Goal: Information Seeking & Learning: Understand process/instructions

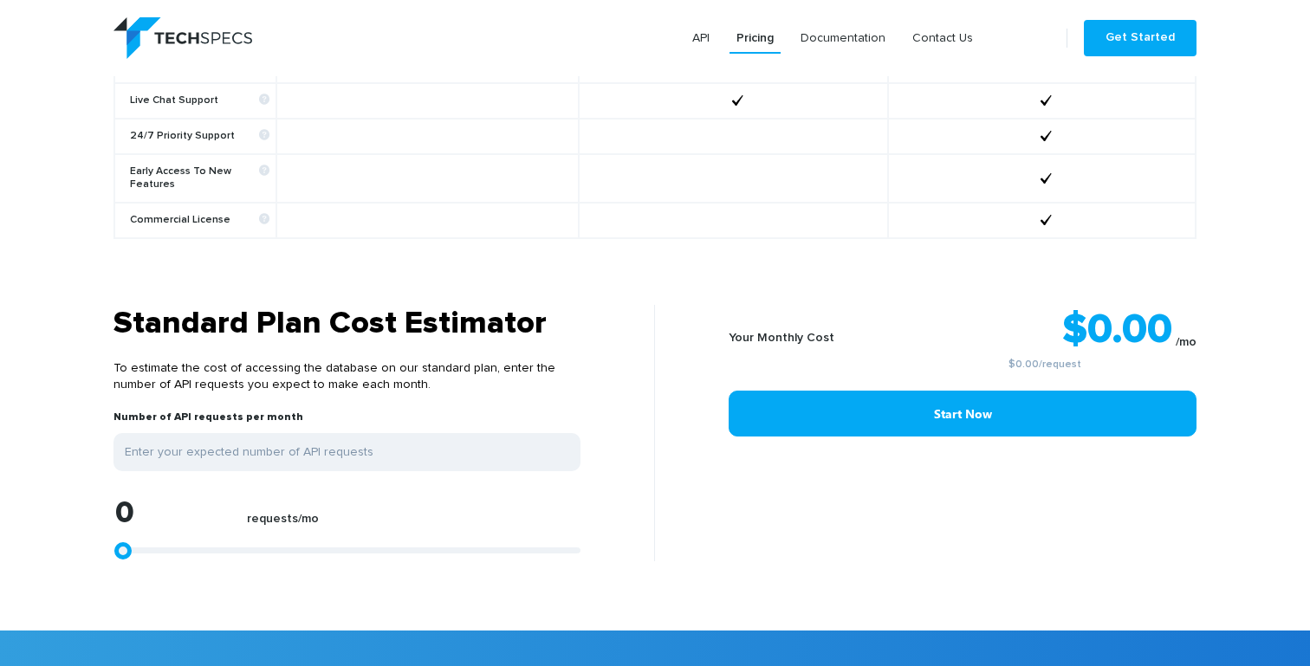
scroll to position [1274, 0]
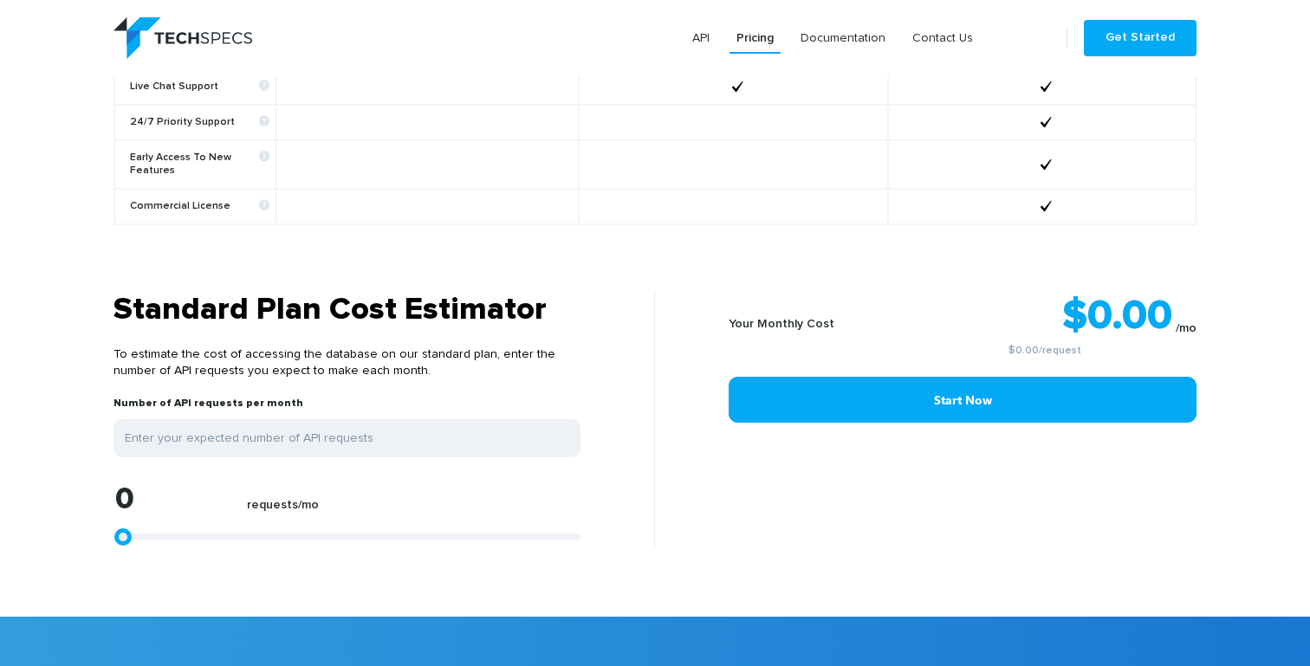
type input "1113"
type input "1299"
type input "1670"
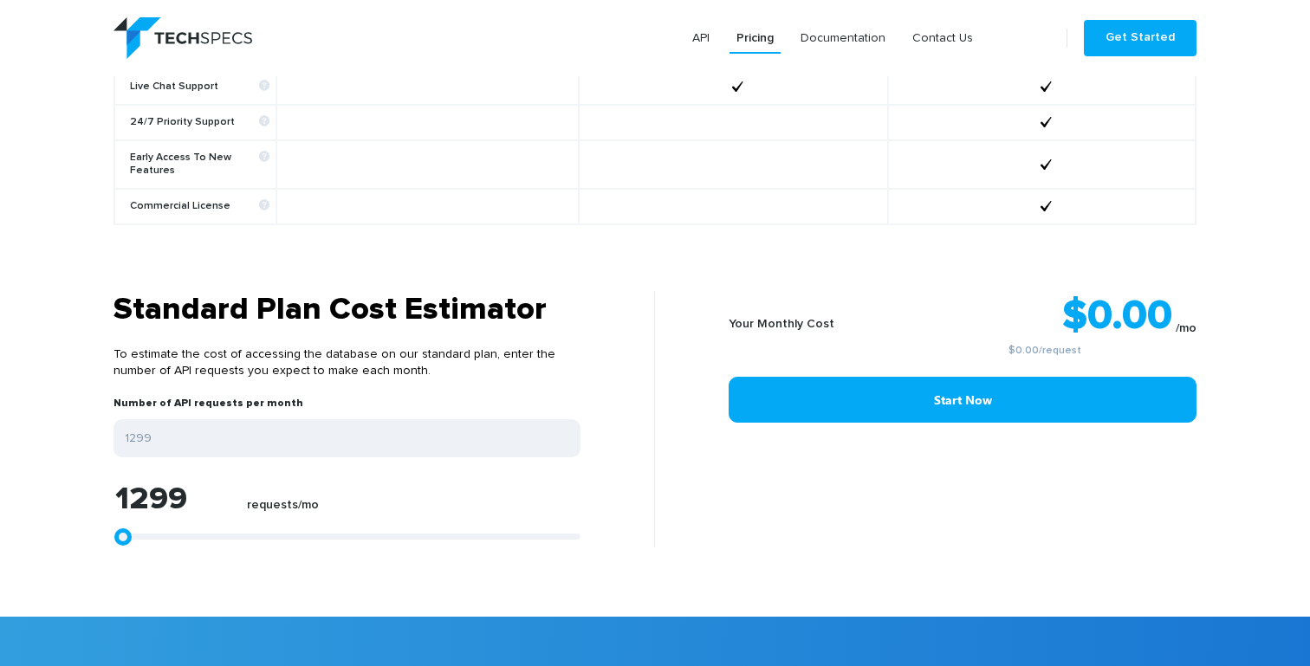
type input "1670"
type input "2783"
type input "3711"
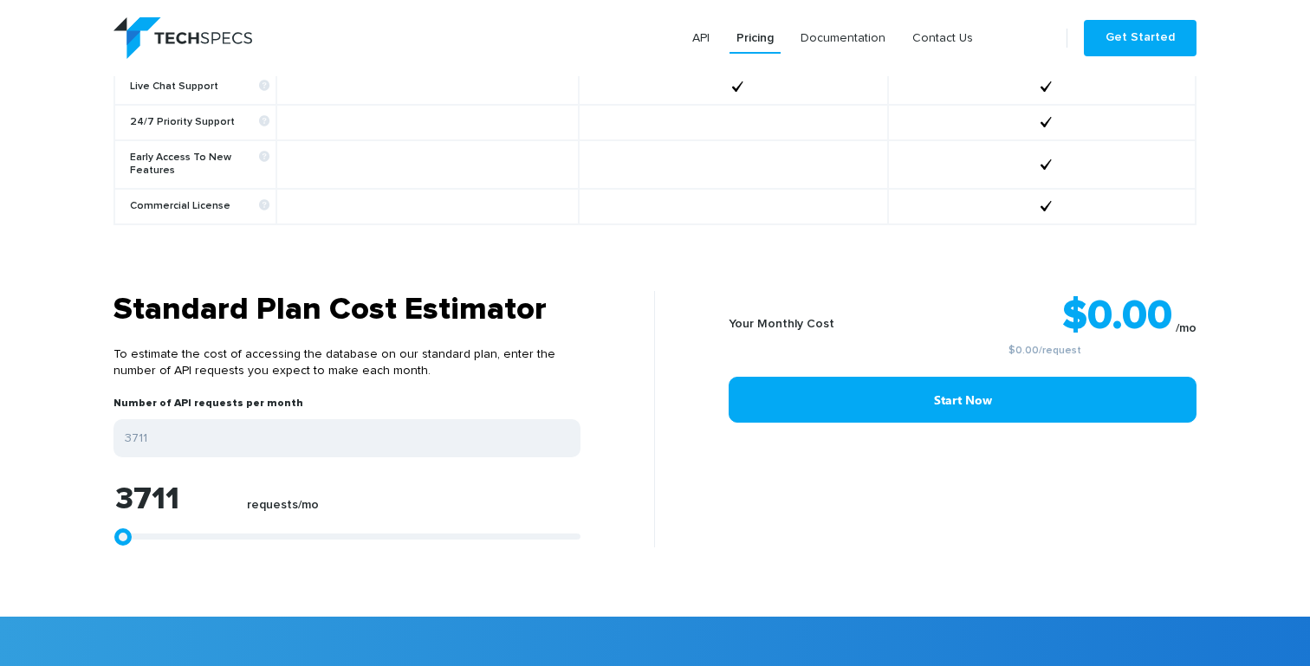
type input "5009"
type input "6864"
type input "8905"
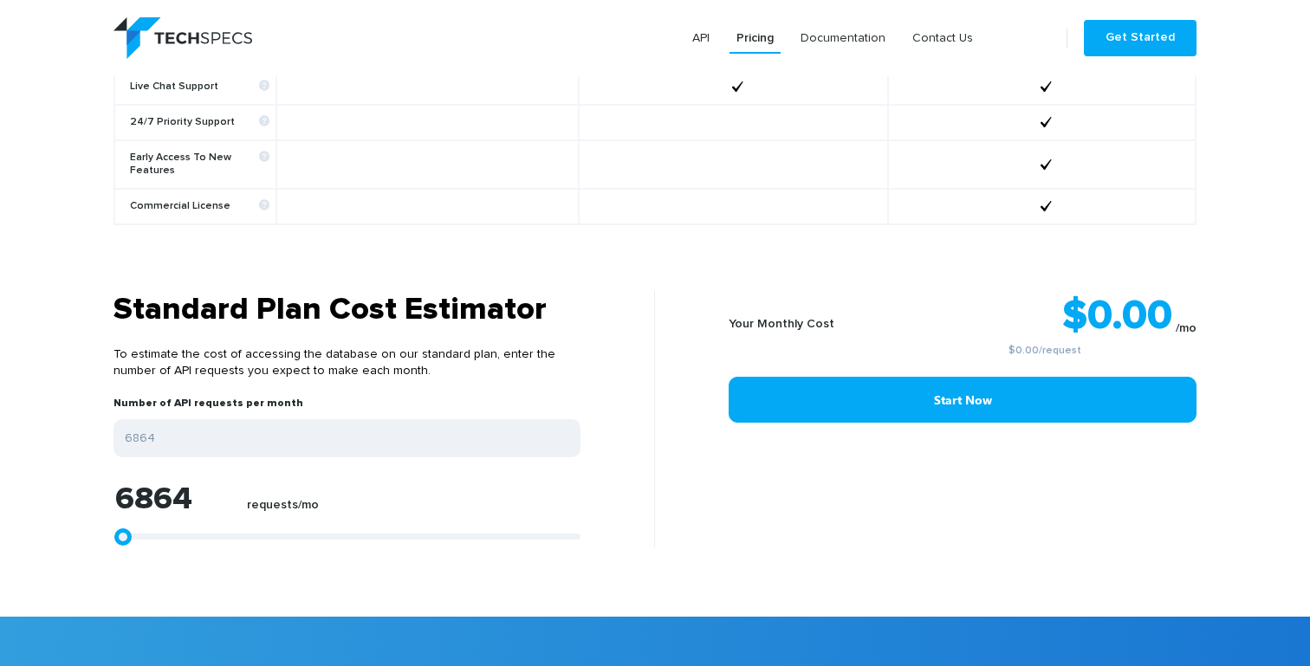
type input "8905"
type input "10946"
type input "13172"
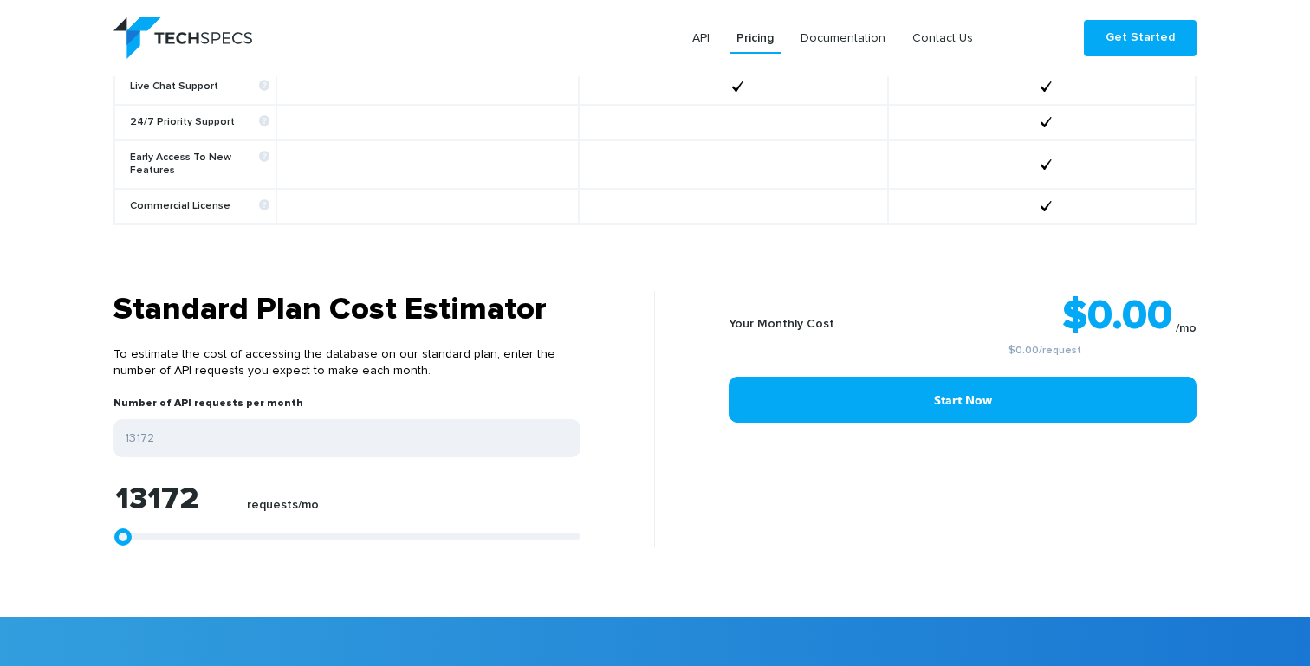
type input "15399"
type input "18738"
type input "19851"
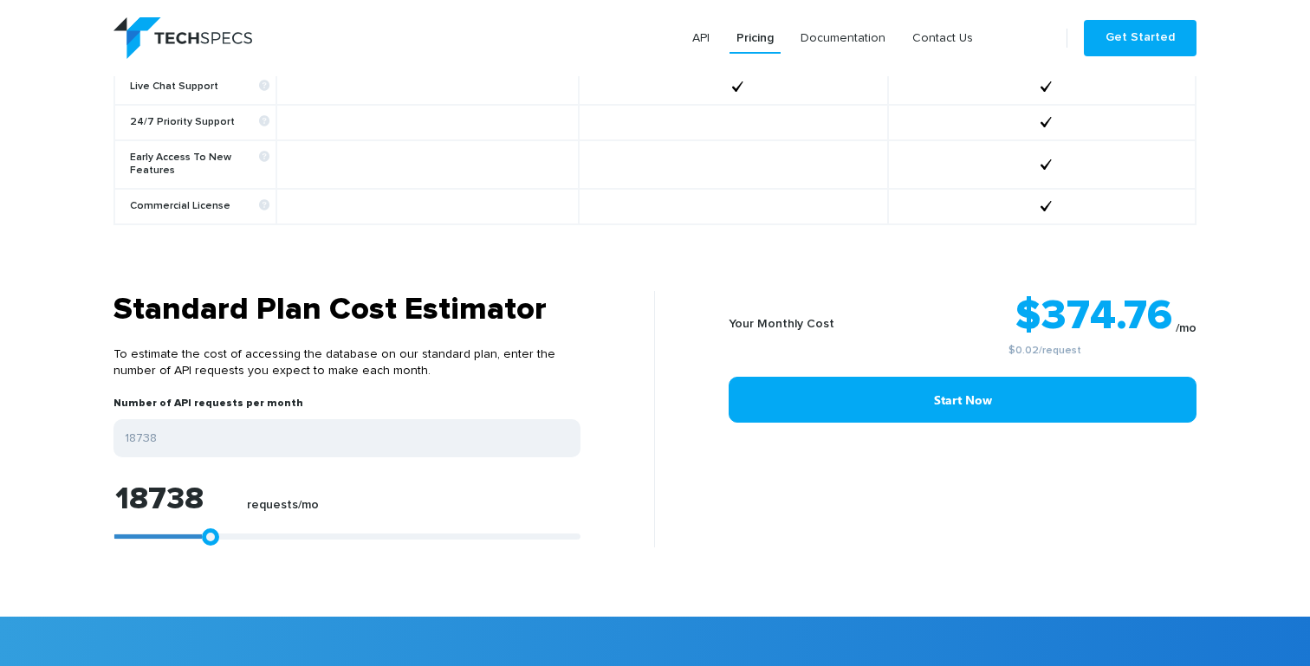
type input "19851"
type input "20965"
type input "22449"
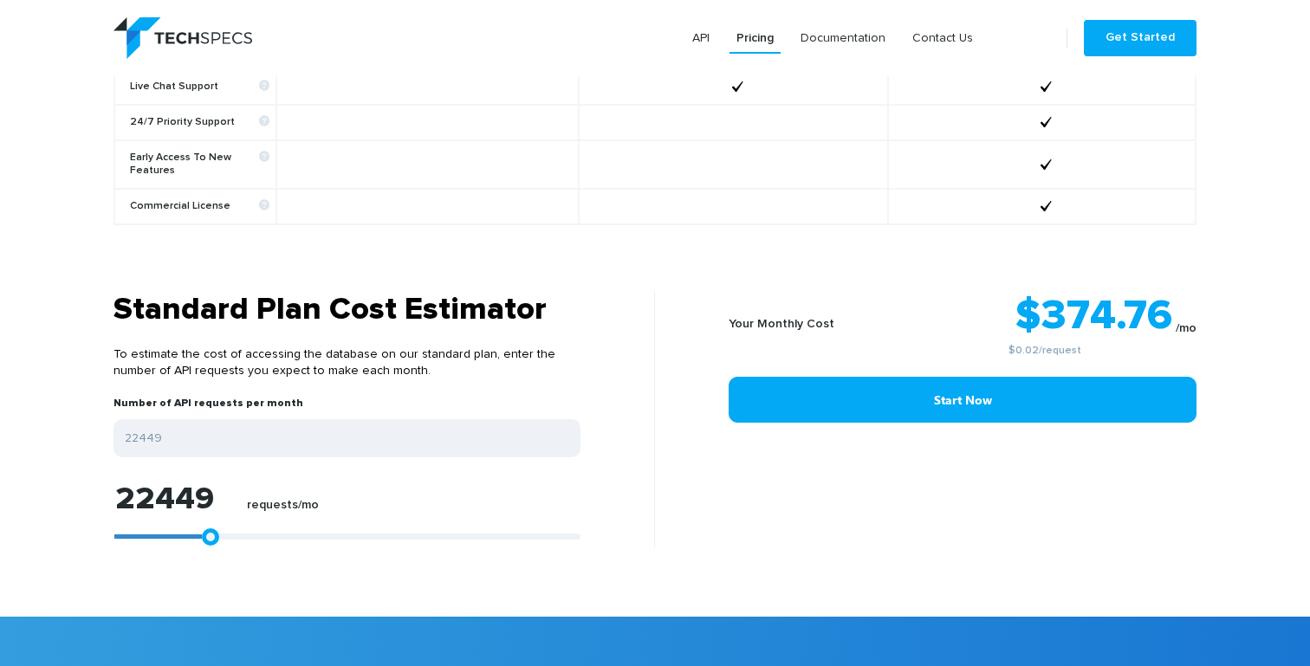
type input "24304"
type input "25974"
type input "27644"
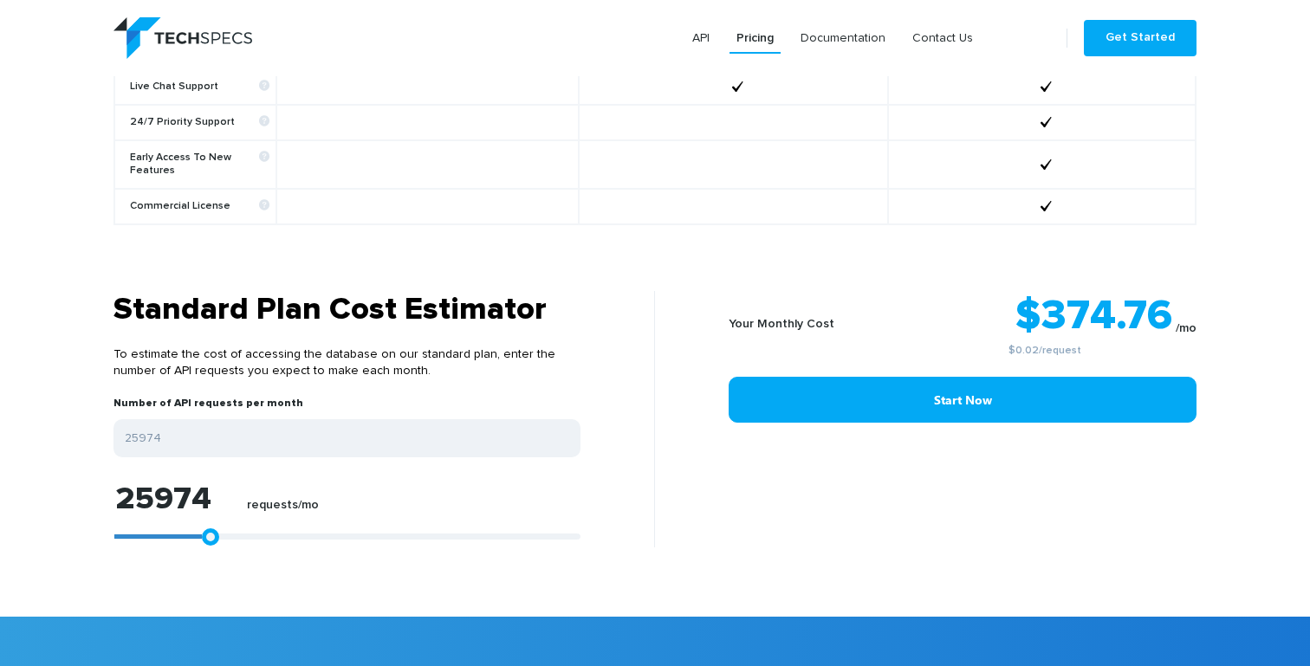
type input "27644"
type input "29499"
type input "30797"
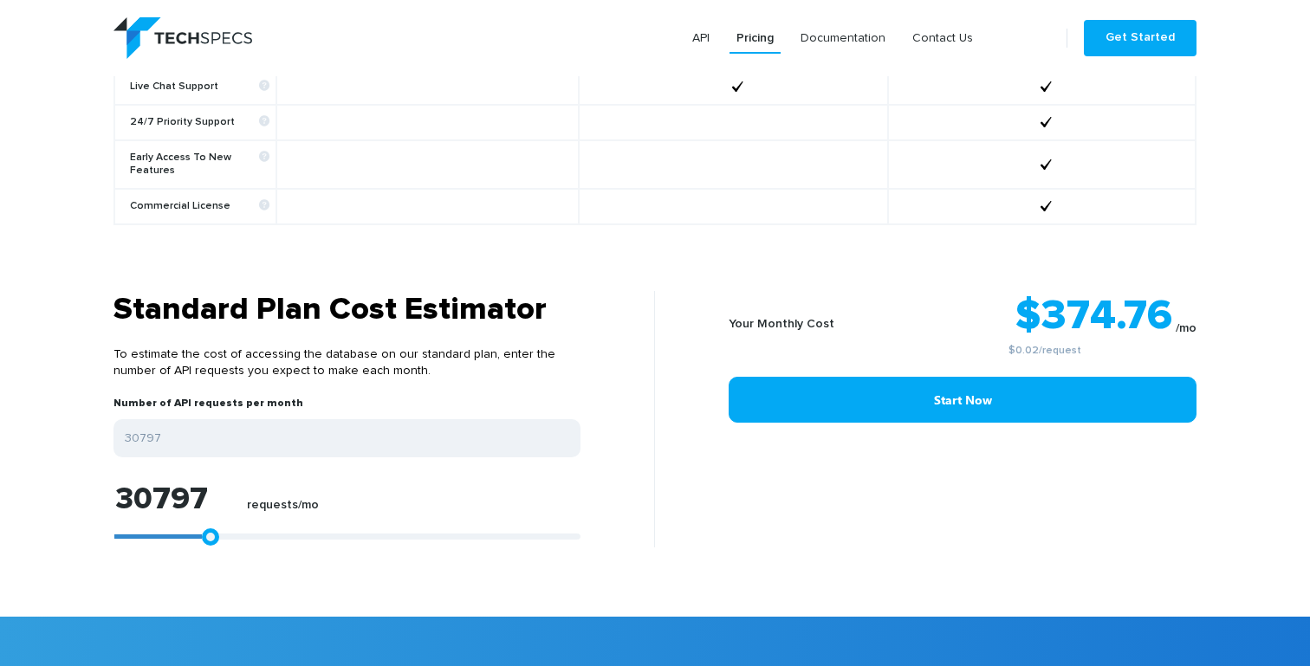
type input "32467"
type input "34322"
type input "35436"
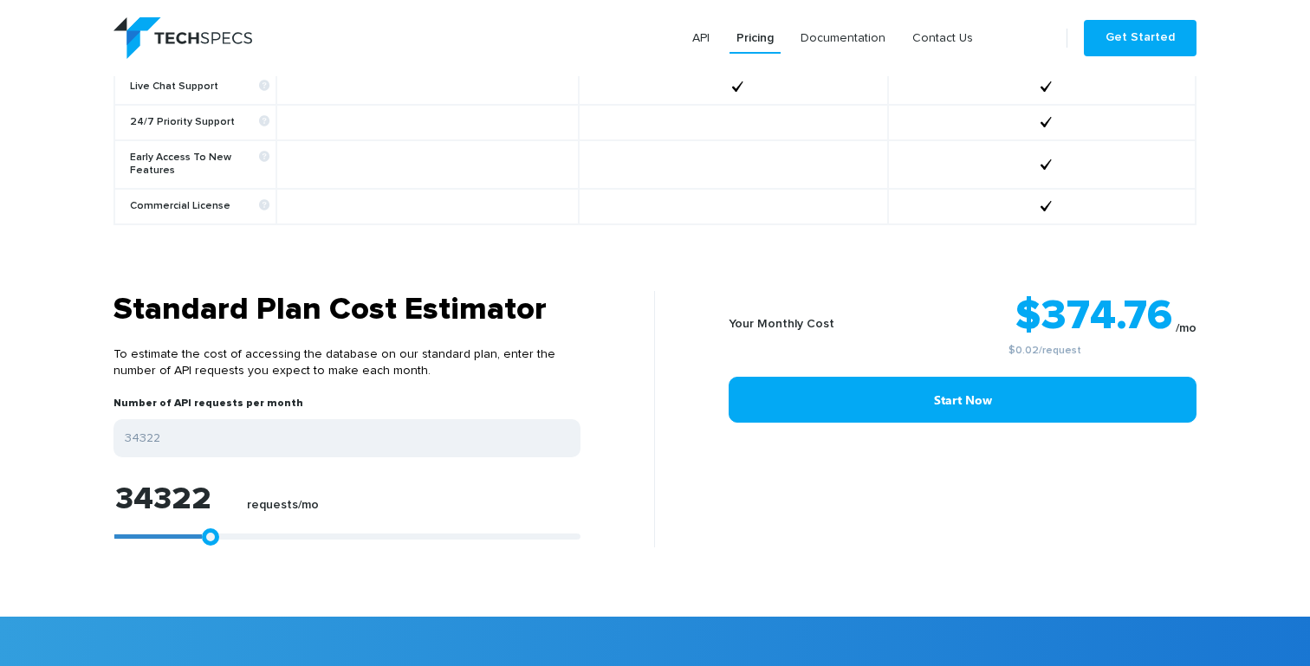
type input "35436"
type input "36178"
type input "37291"
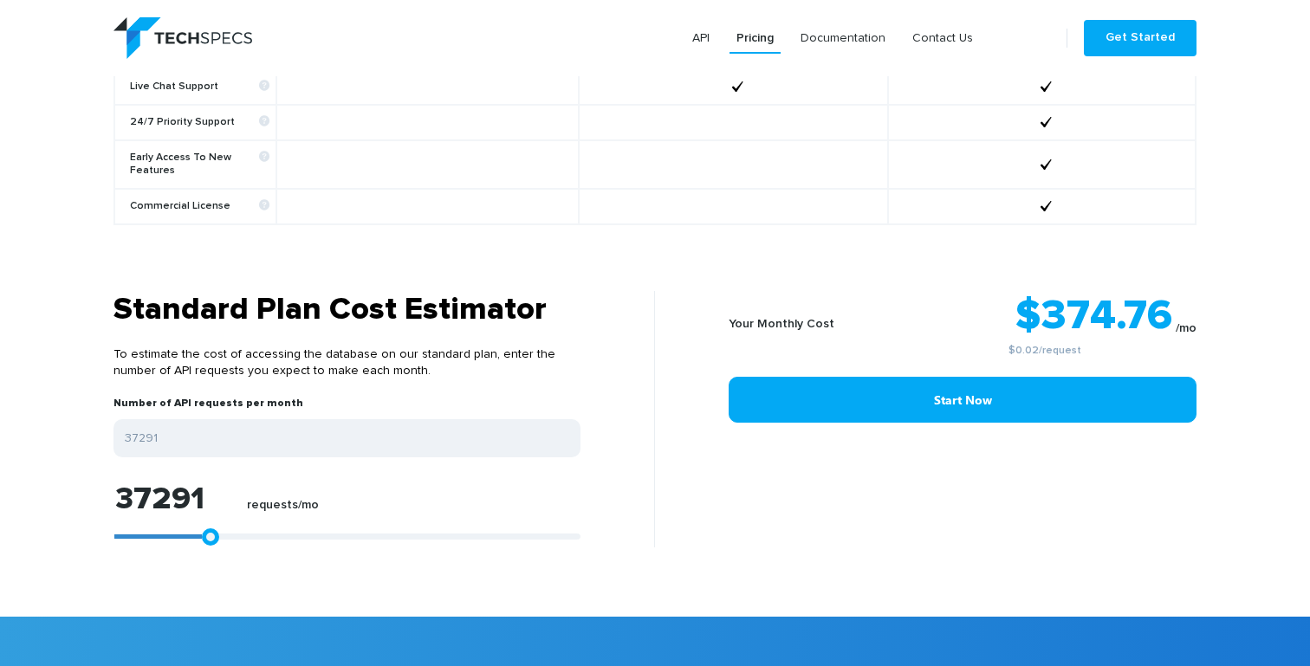
type input "37847"
type input "38219"
type input "38590"
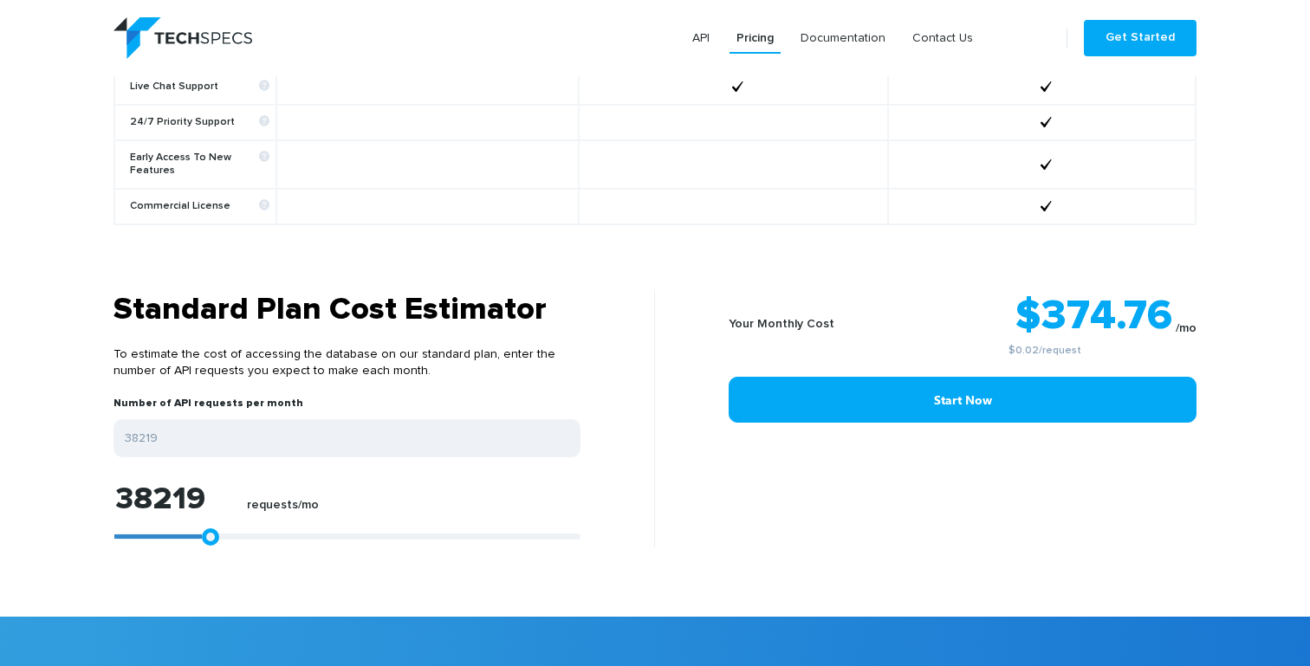
type input "38590"
type input "38961"
type input "39146"
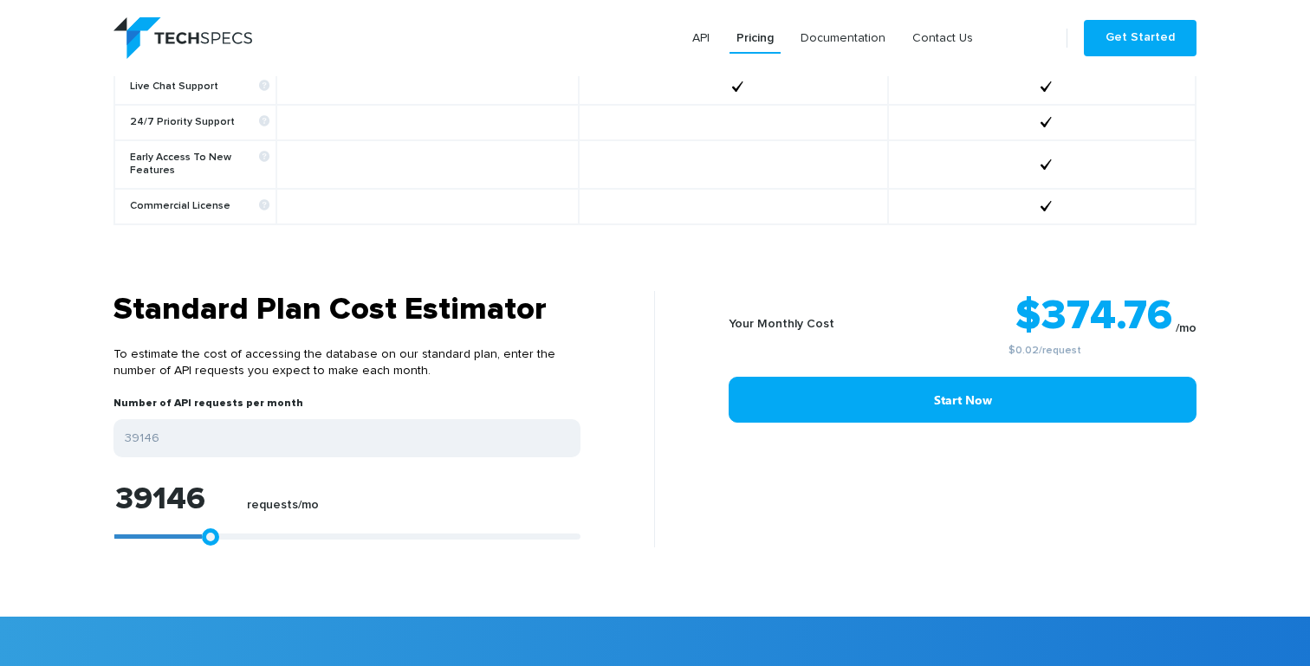
type input "39332"
type input "39517"
type input "39703"
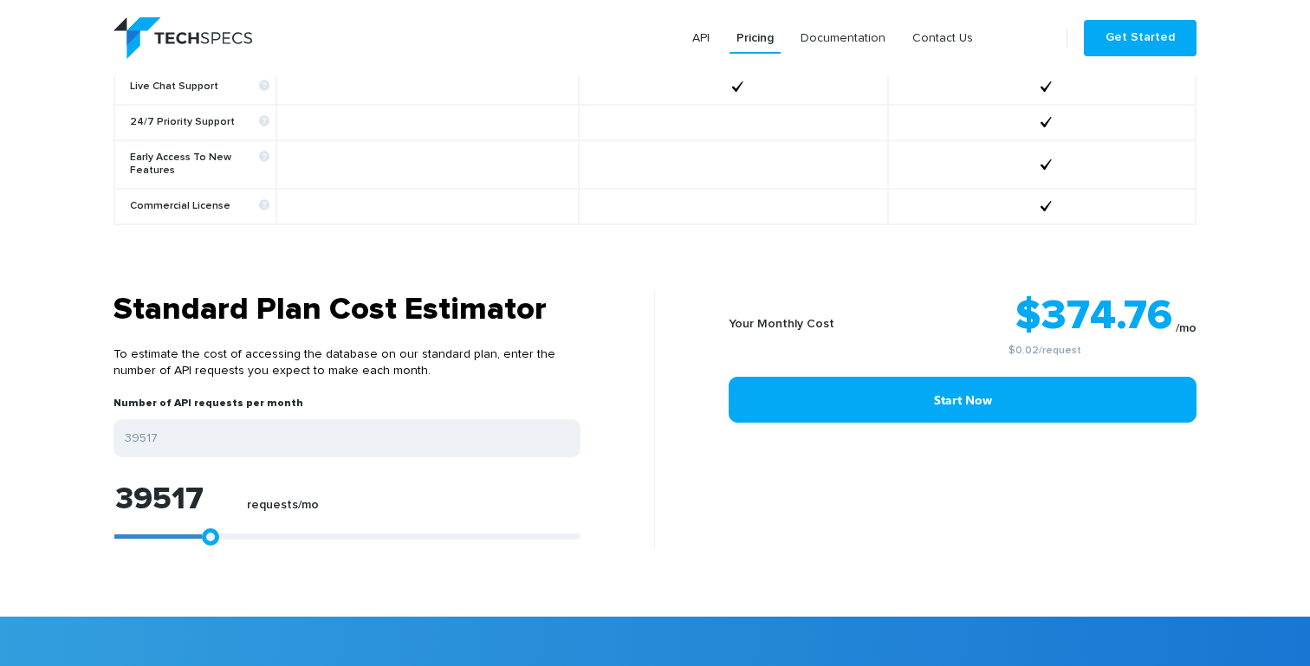
type input "39703"
type input "39517"
type input "39332"
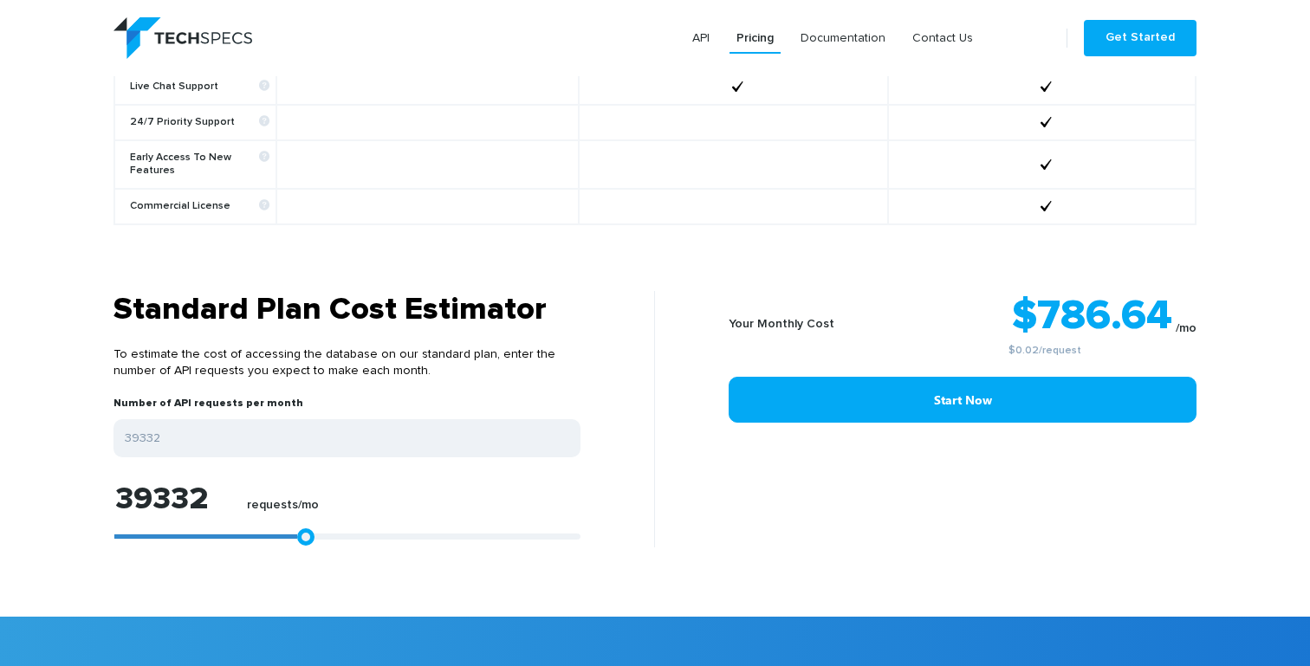
type input "39146"
type input "38961"
type input "38775"
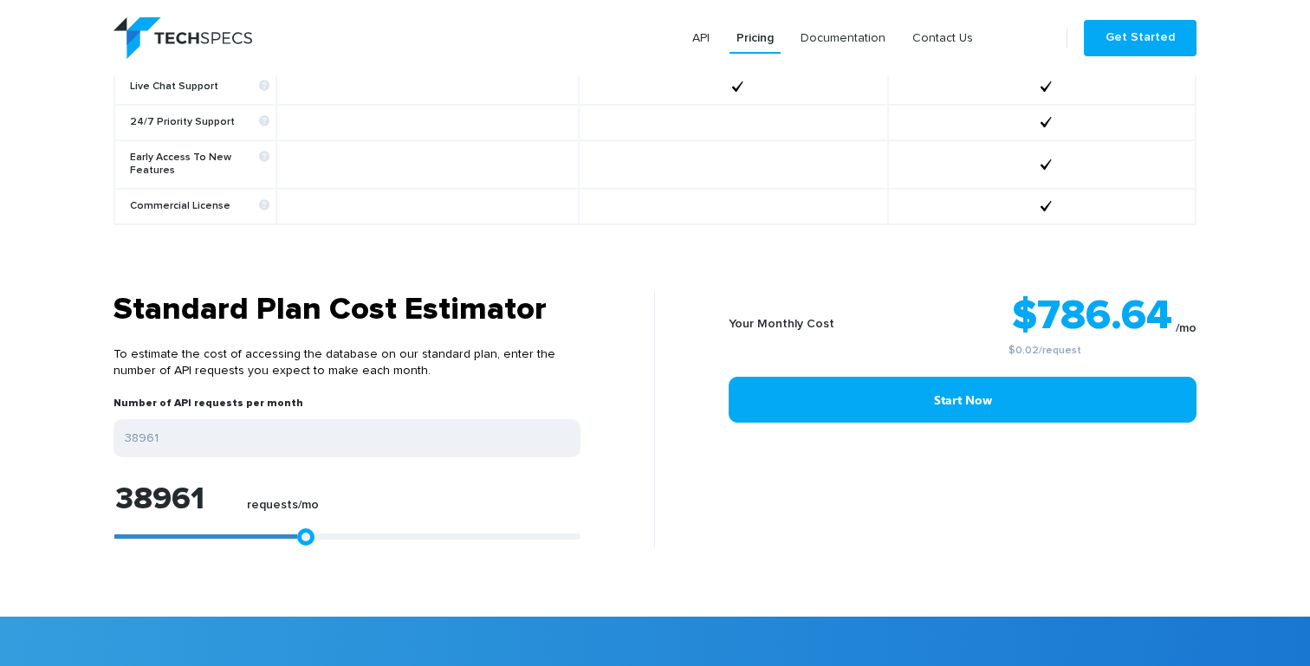
type input "38775"
type input "38590"
type input "38404"
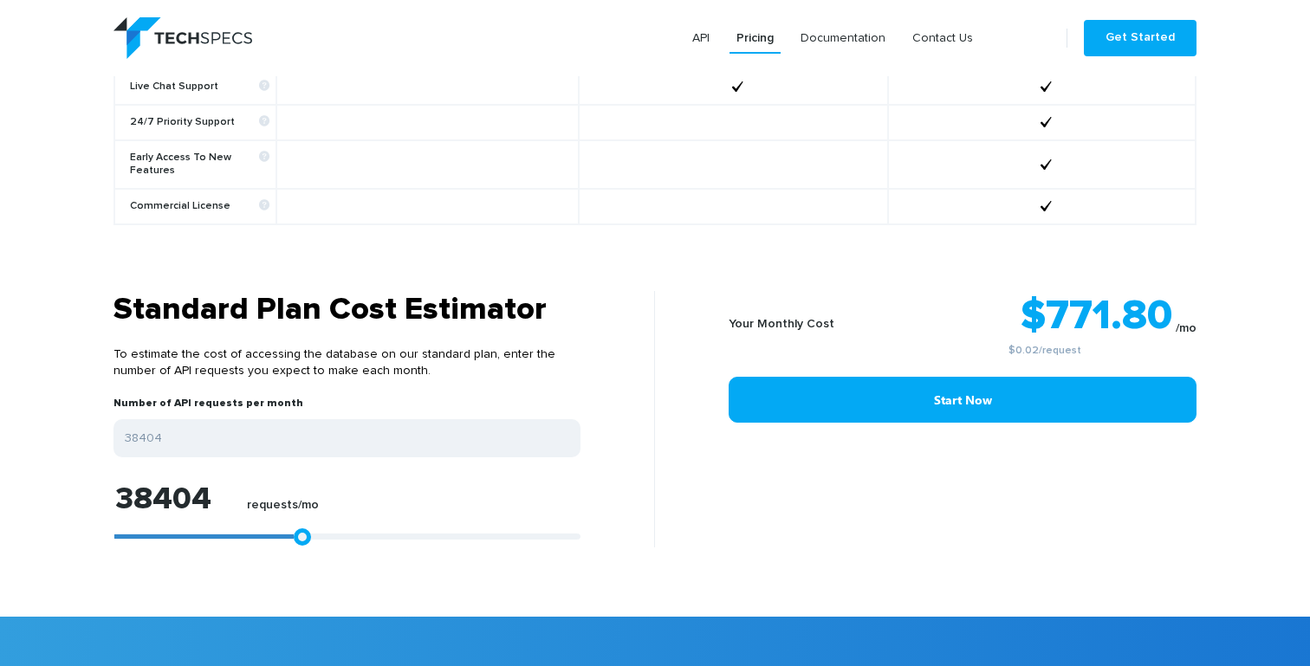
type input "38219"
type input "38033"
type input "37847"
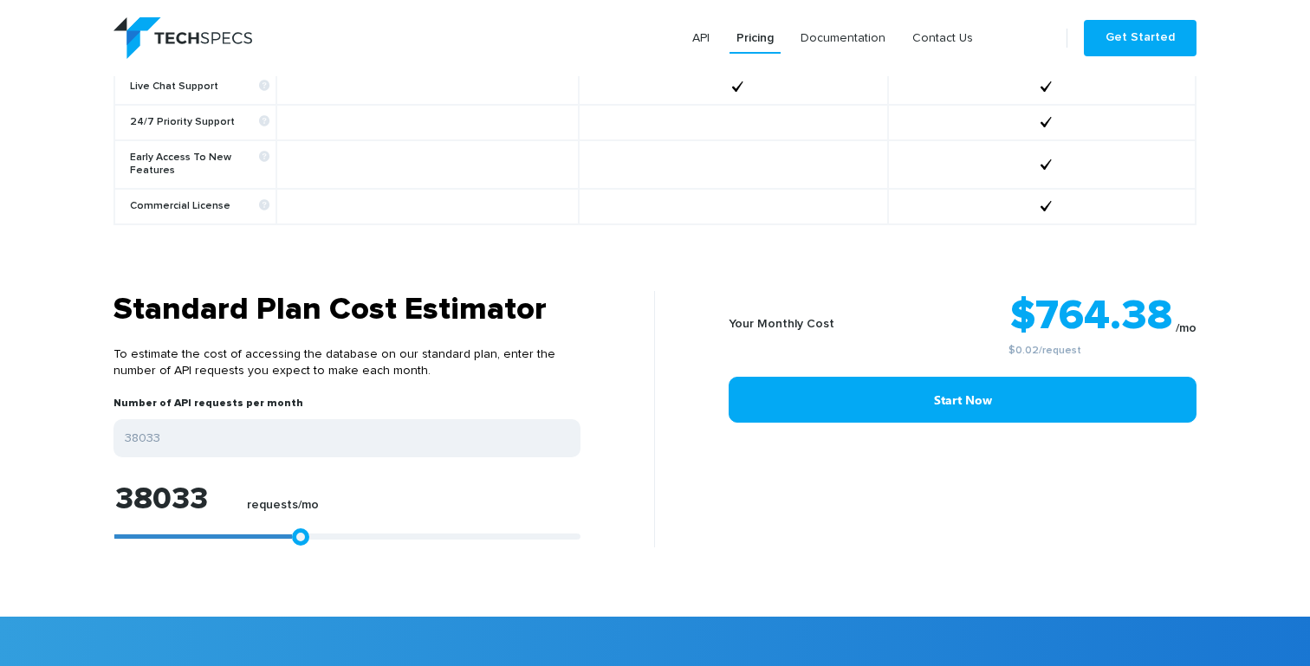
type input "37847"
type input "37662"
type input "37291"
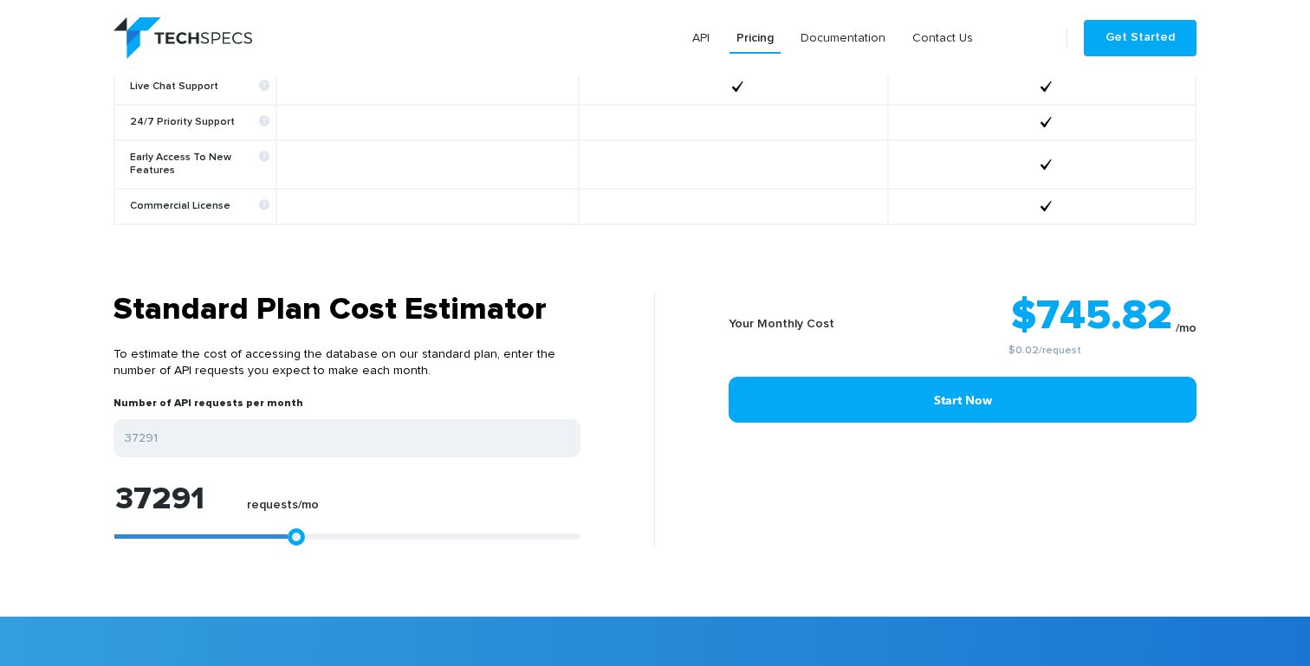
type input "36920"
type input "36549"
type input "35992"
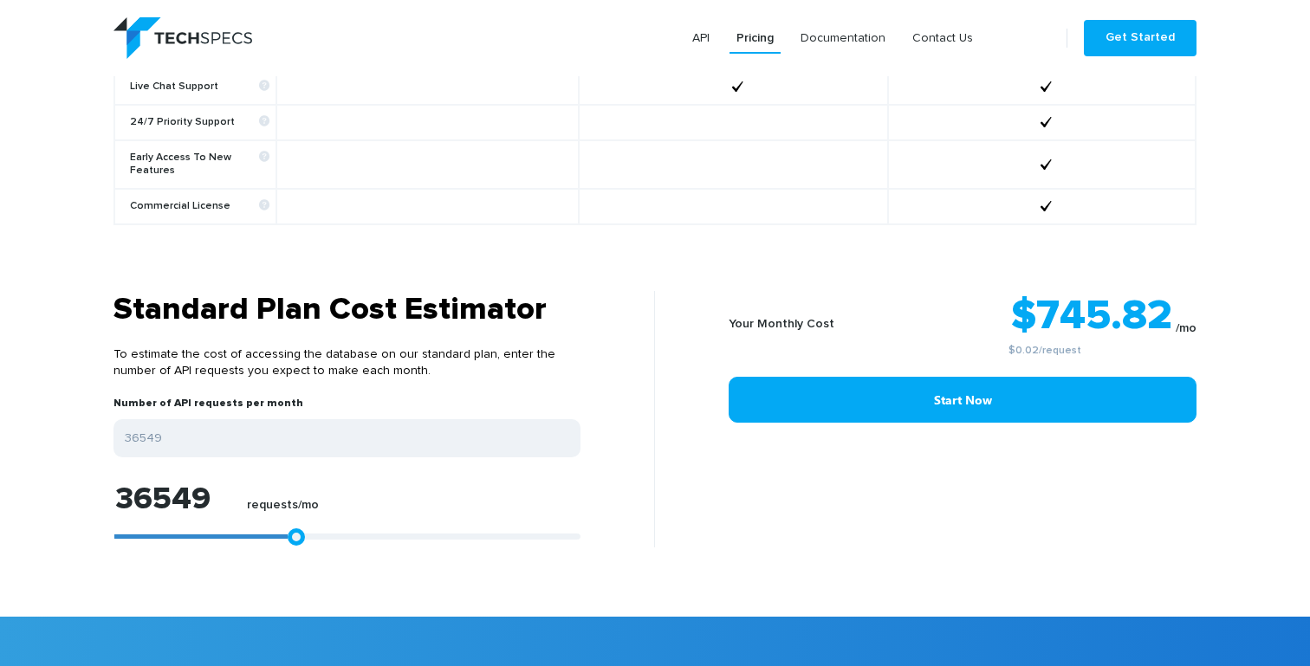
type input "35992"
type input "35250"
type input "34508"
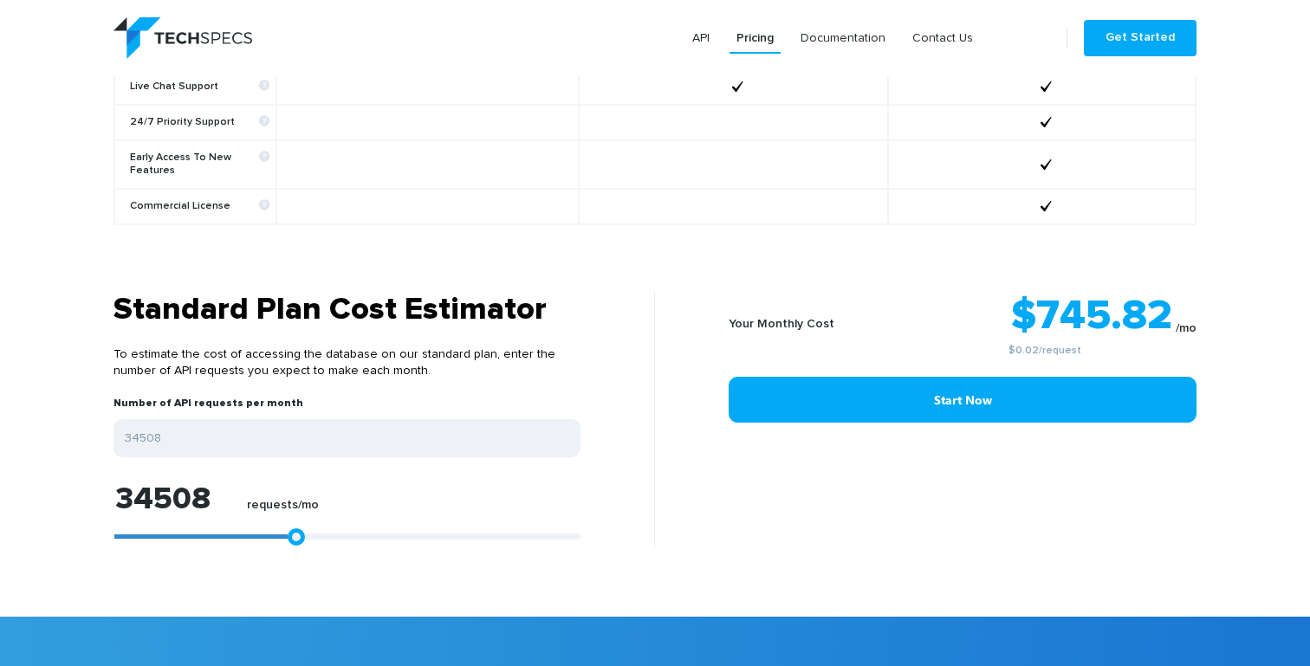
type input "33024"
type input "32282"
type input "31540"
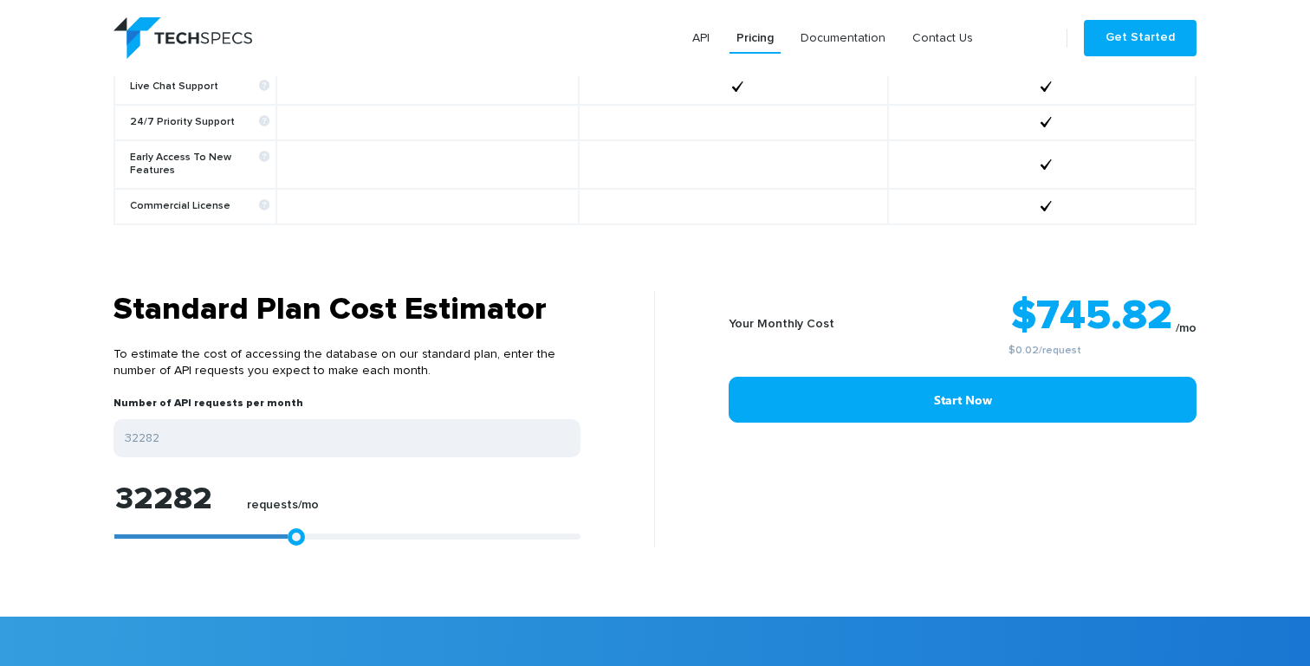
type input "31540"
type input "30612"
type input "29870"
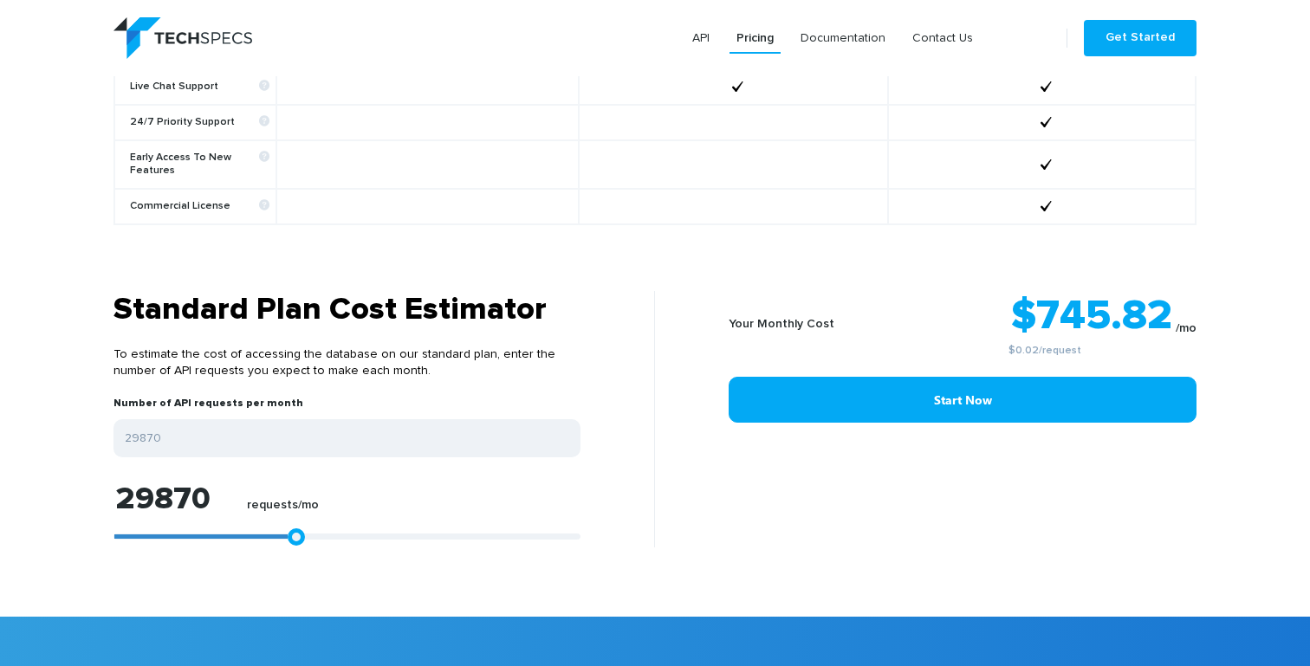
type input "28942"
type input "27272"
type input "26345"
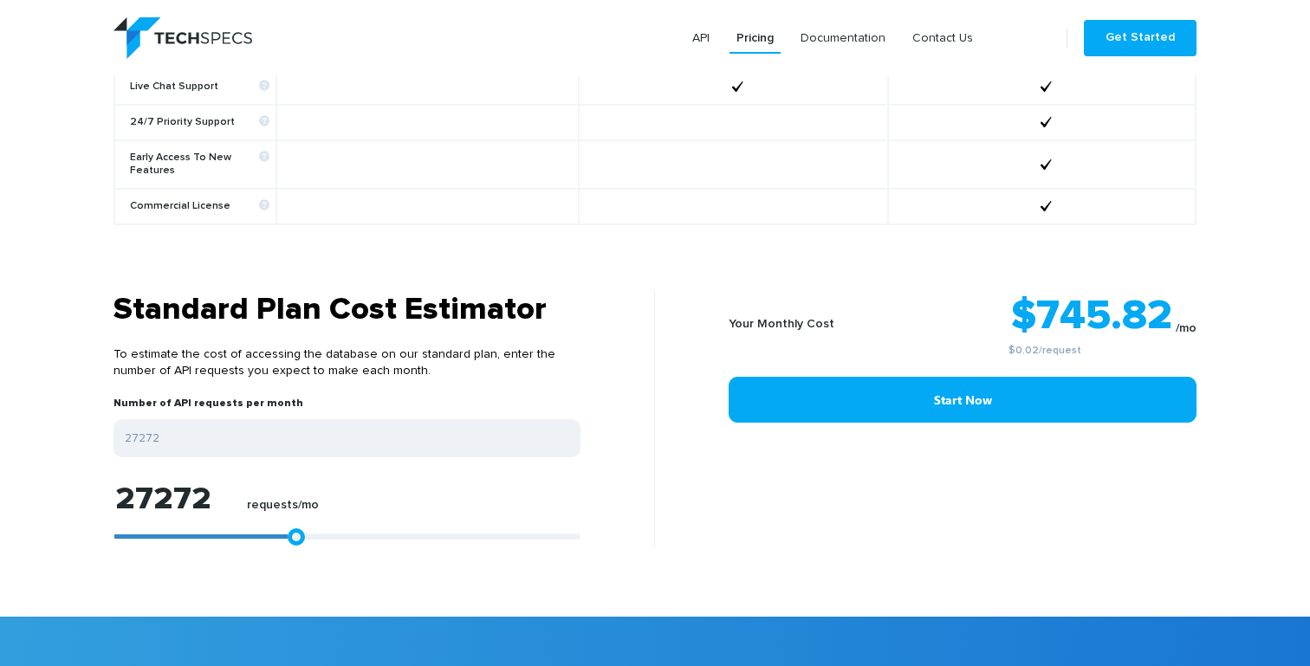
type input "26345"
type input "25603"
type input "25046"
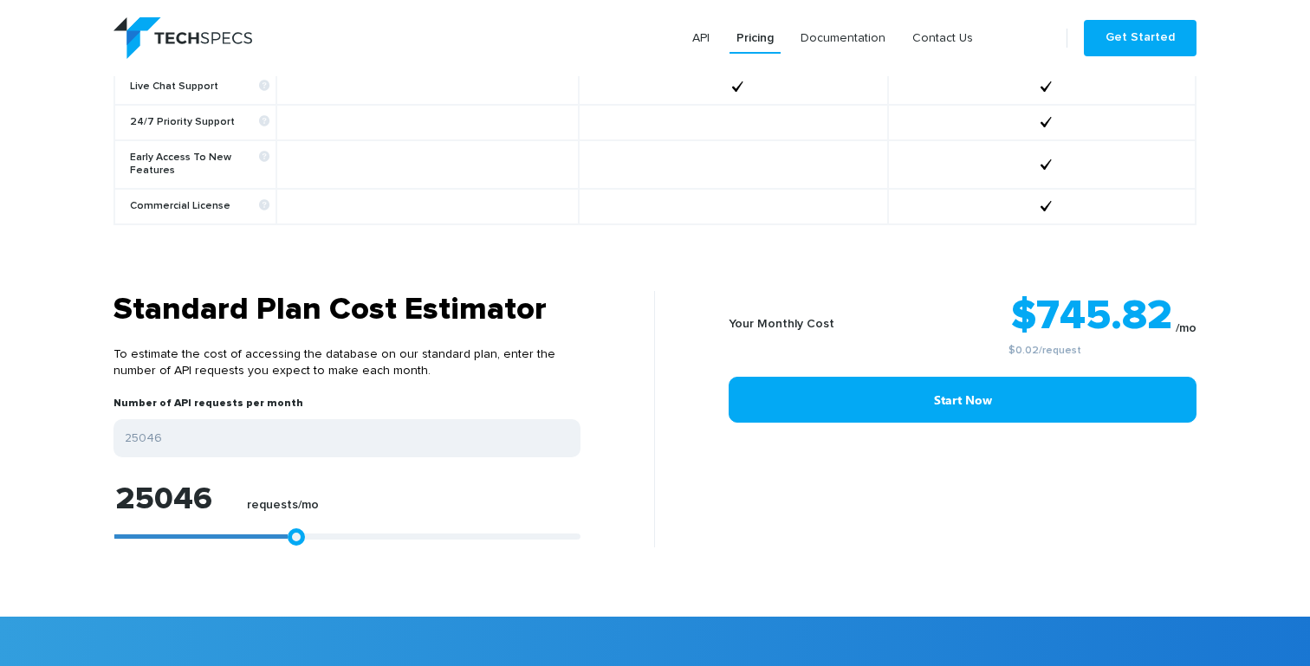
type input "24490"
type input "24118"
type input "23747"
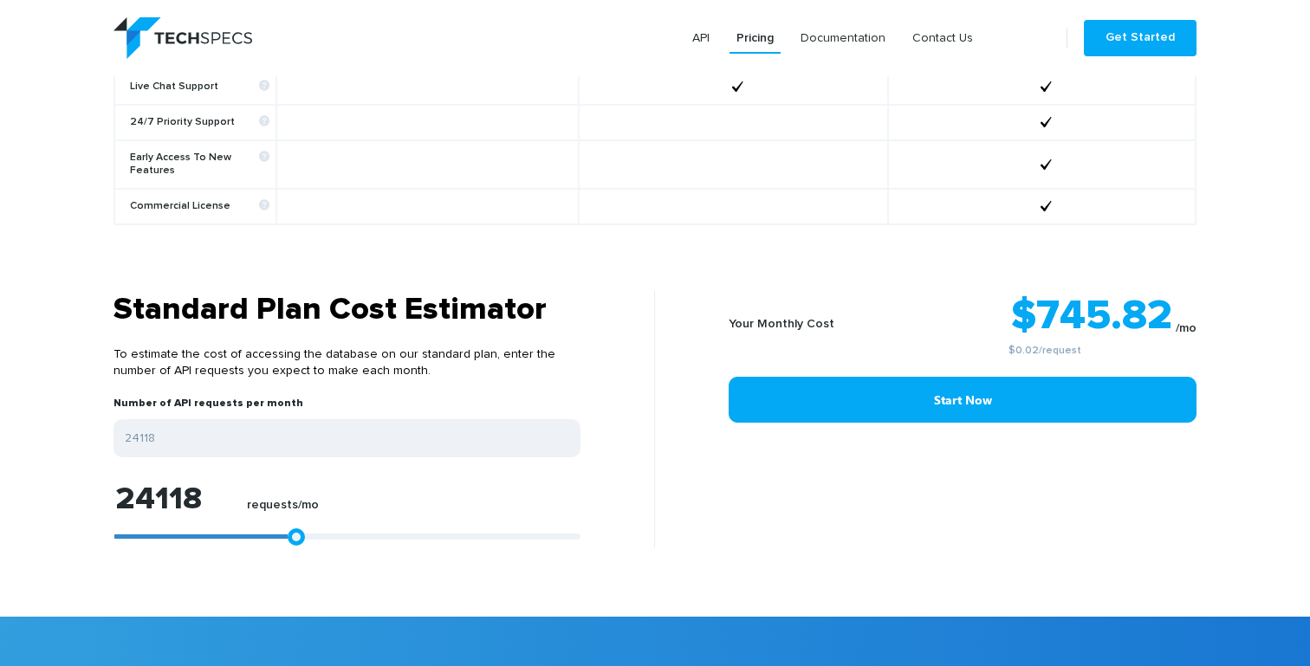
type input "23747"
type input "22820"
type input "21521"
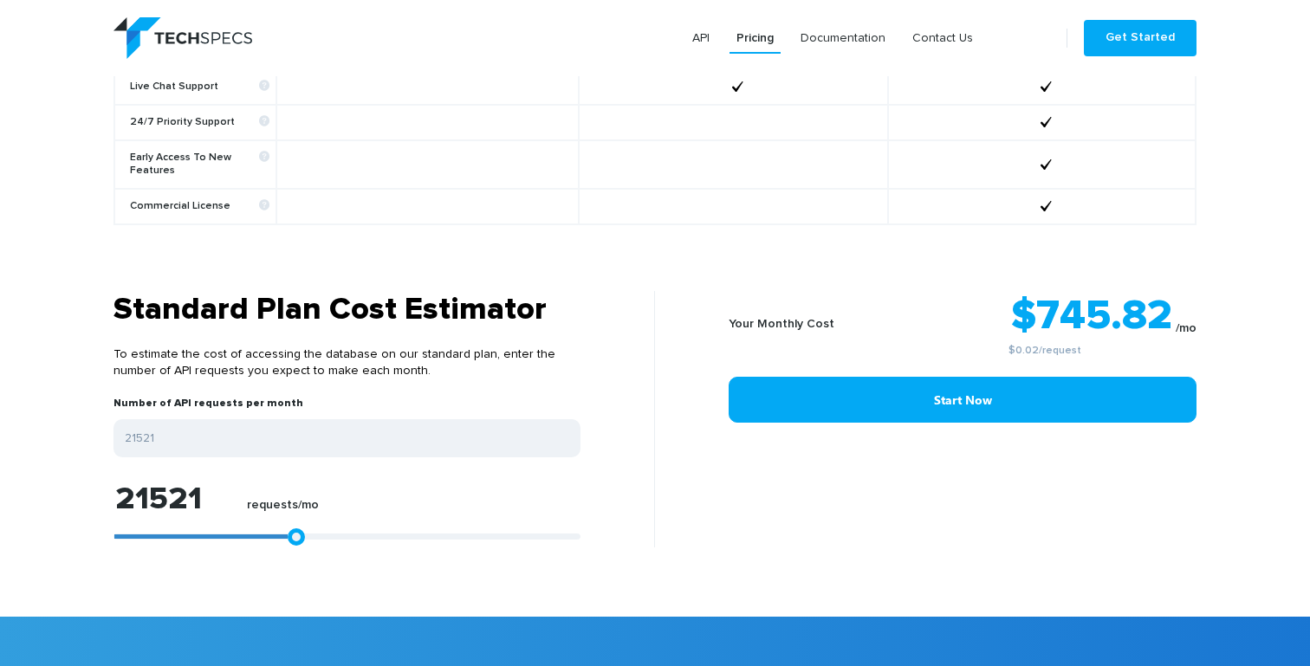
type input "21150"
type input "20593"
type input "19851"
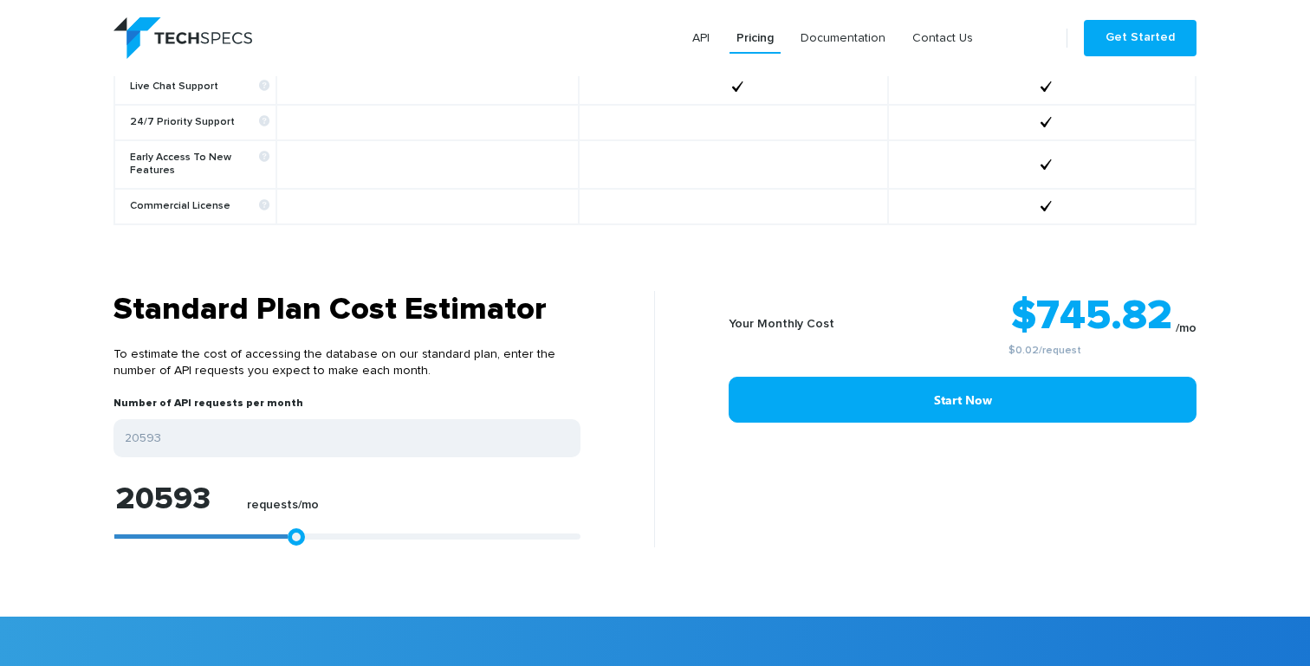
type input "19851"
type input "19295"
type input "18924"
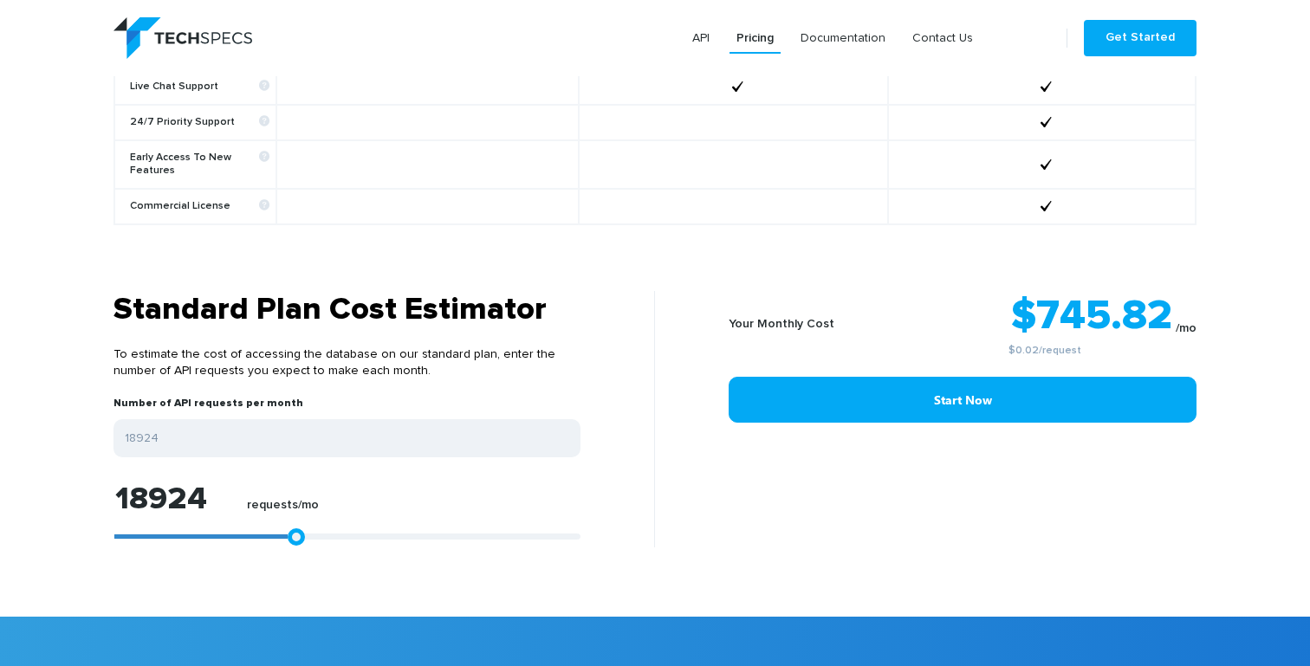
type input "18182"
type input "17811"
type input "17440"
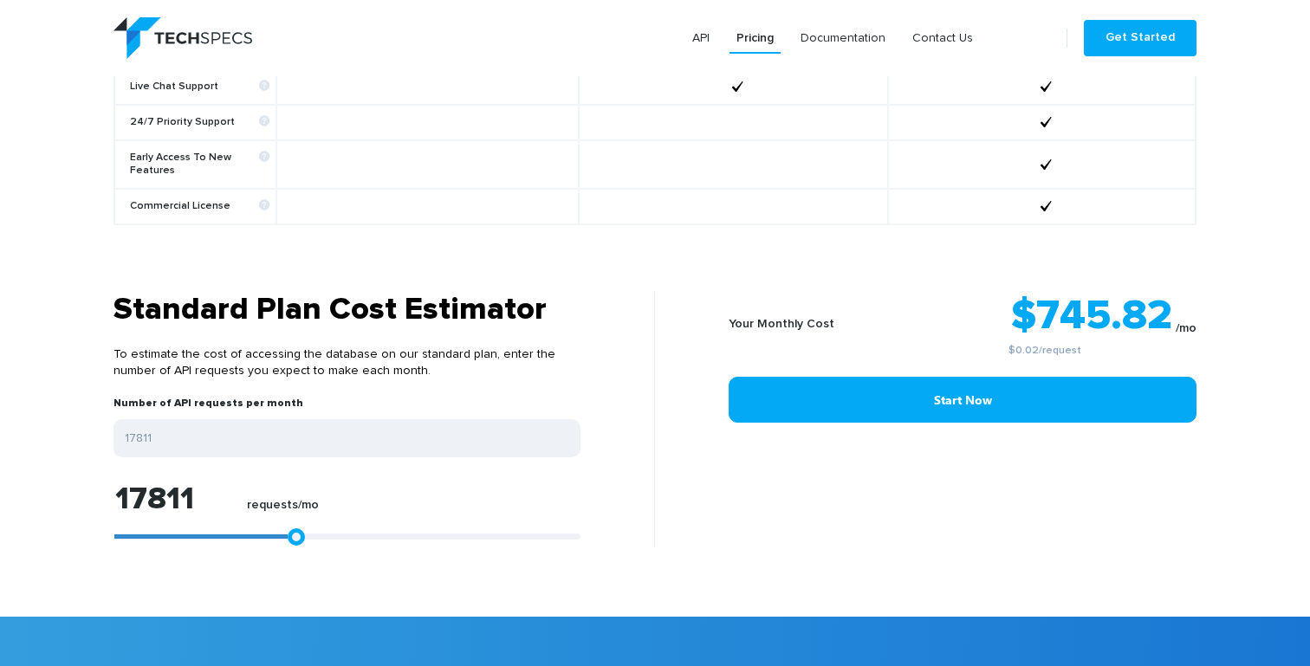
type input "17440"
type input "17068"
type input "16512"
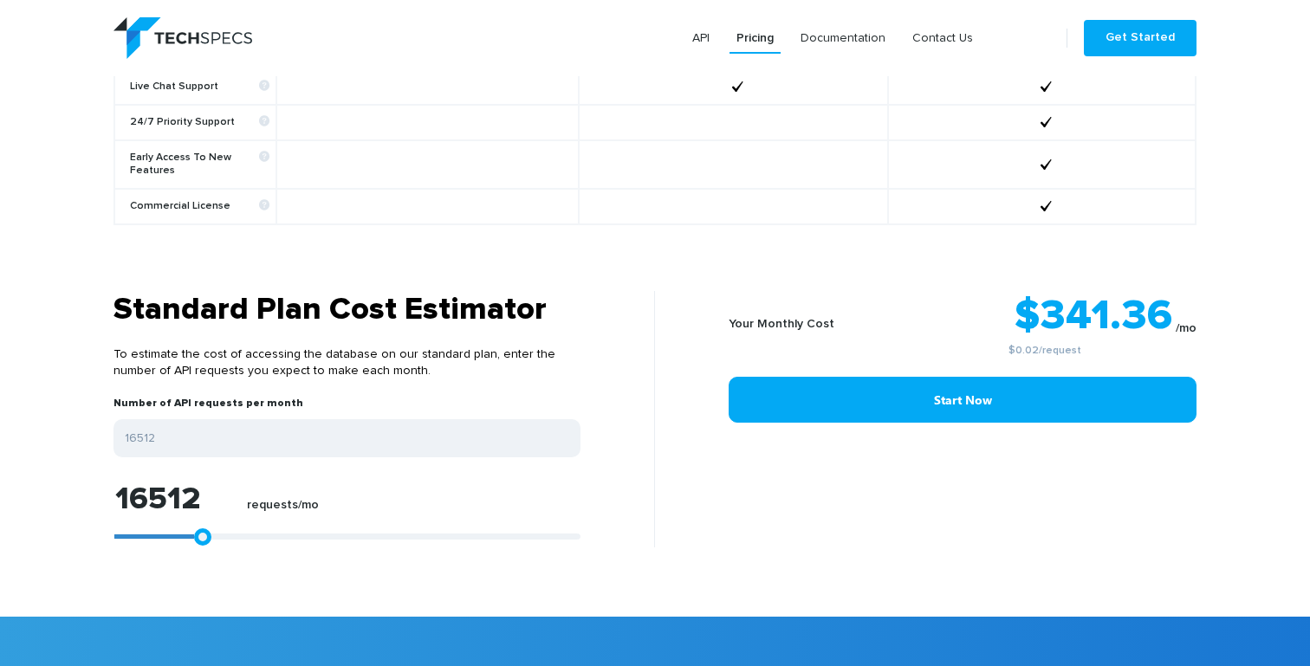
type input "16141"
type input "15584"
type input "15399"
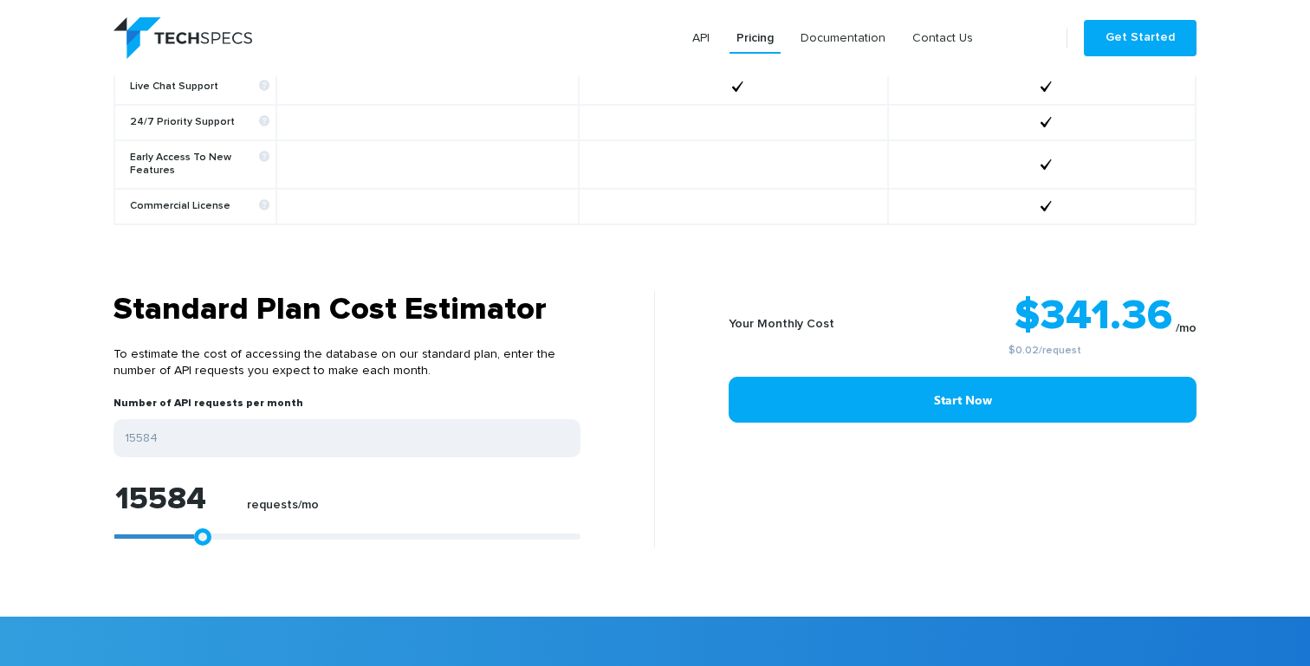
type input "15399"
type input "15213"
type input "15028"
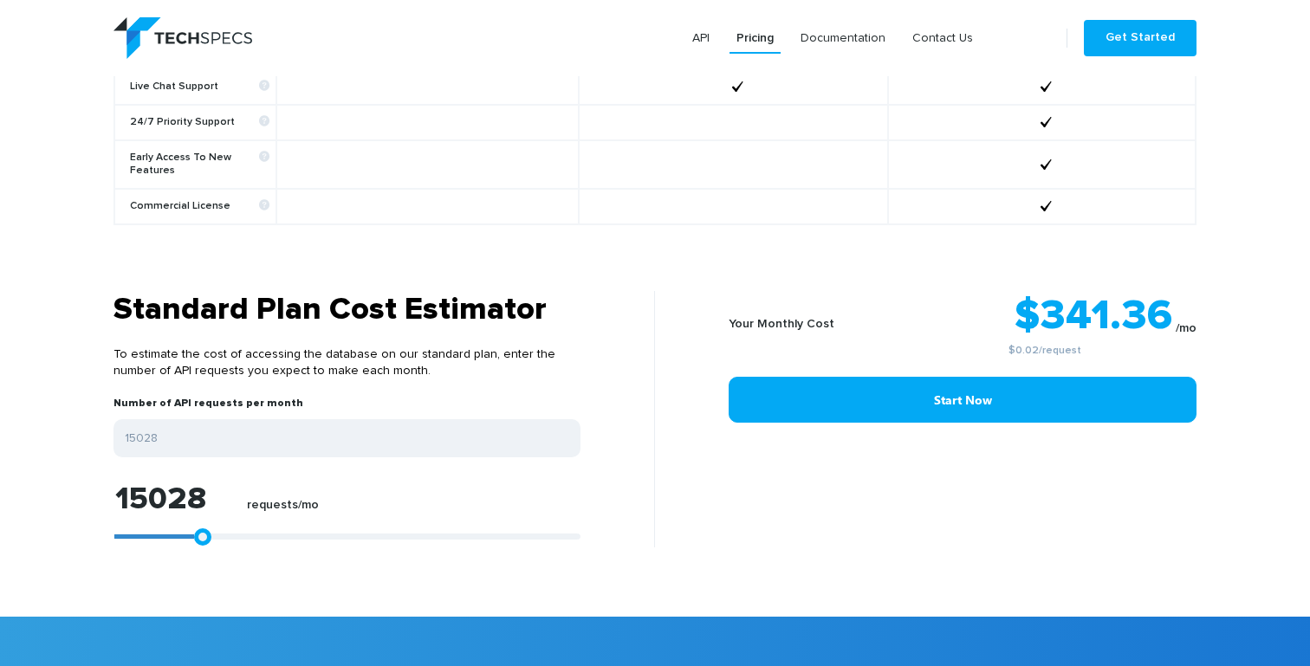
type input "14657"
type input "14471"
type input "14100"
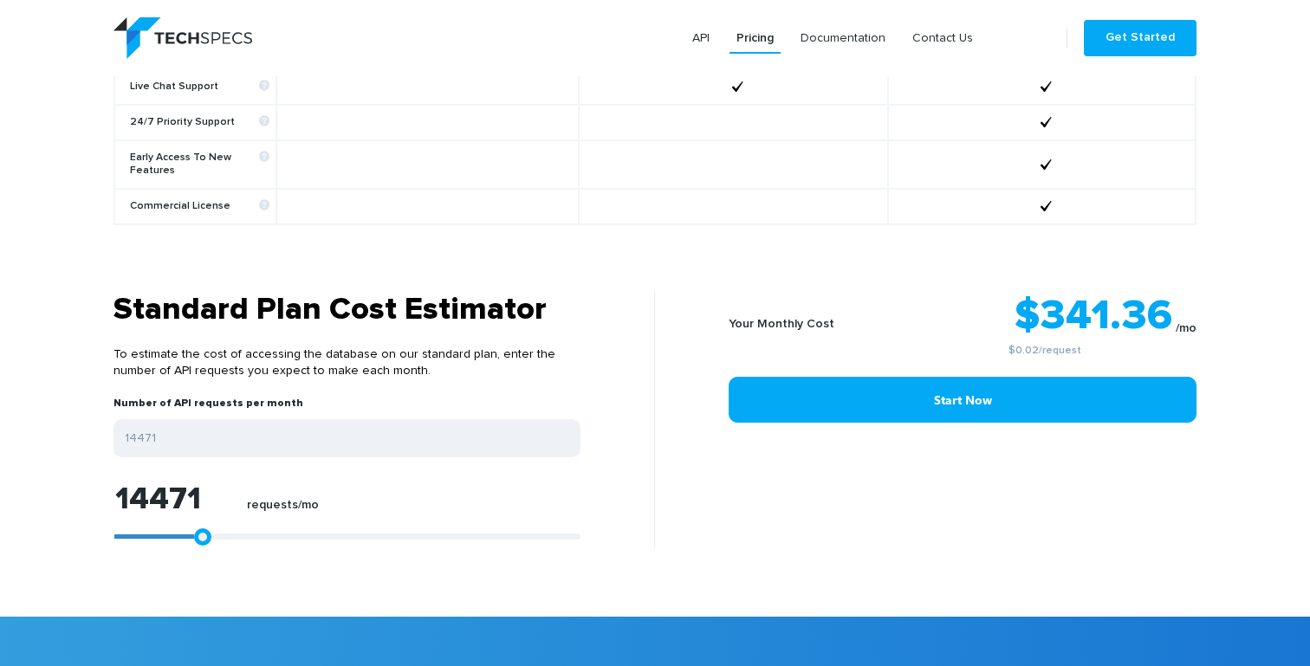
type input "14100"
type input "13915"
type input "13543"
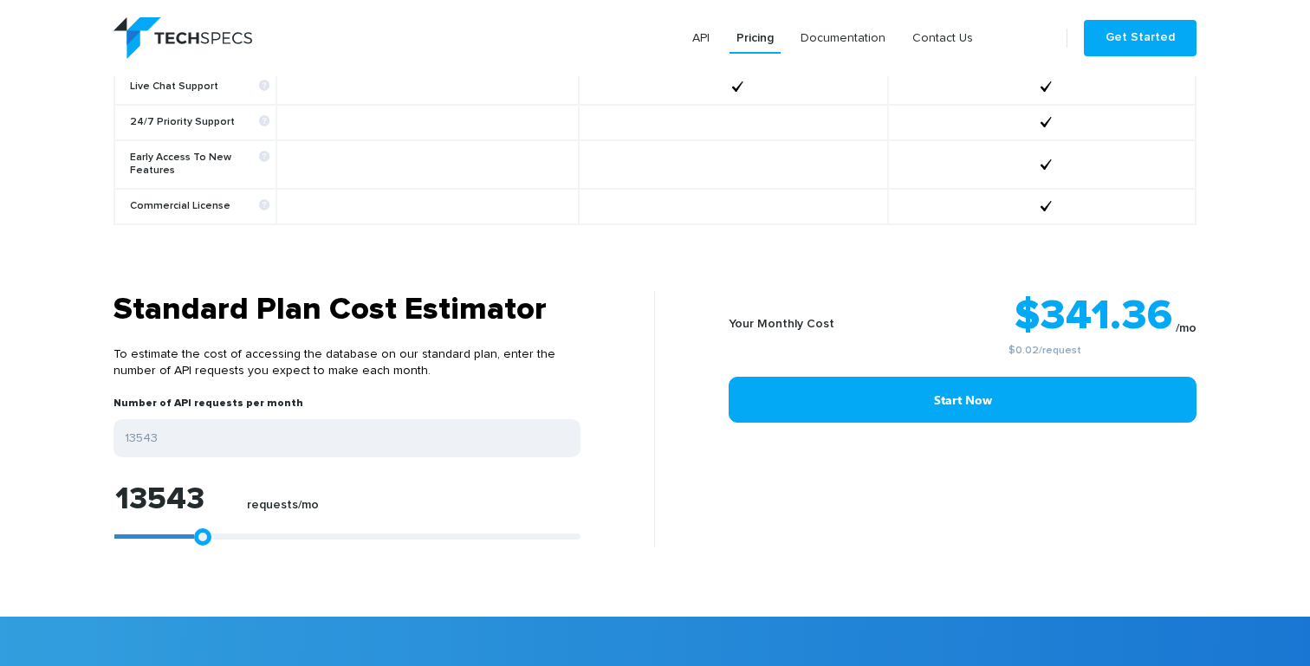
type input "13358"
type input "12987"
type input "12616"
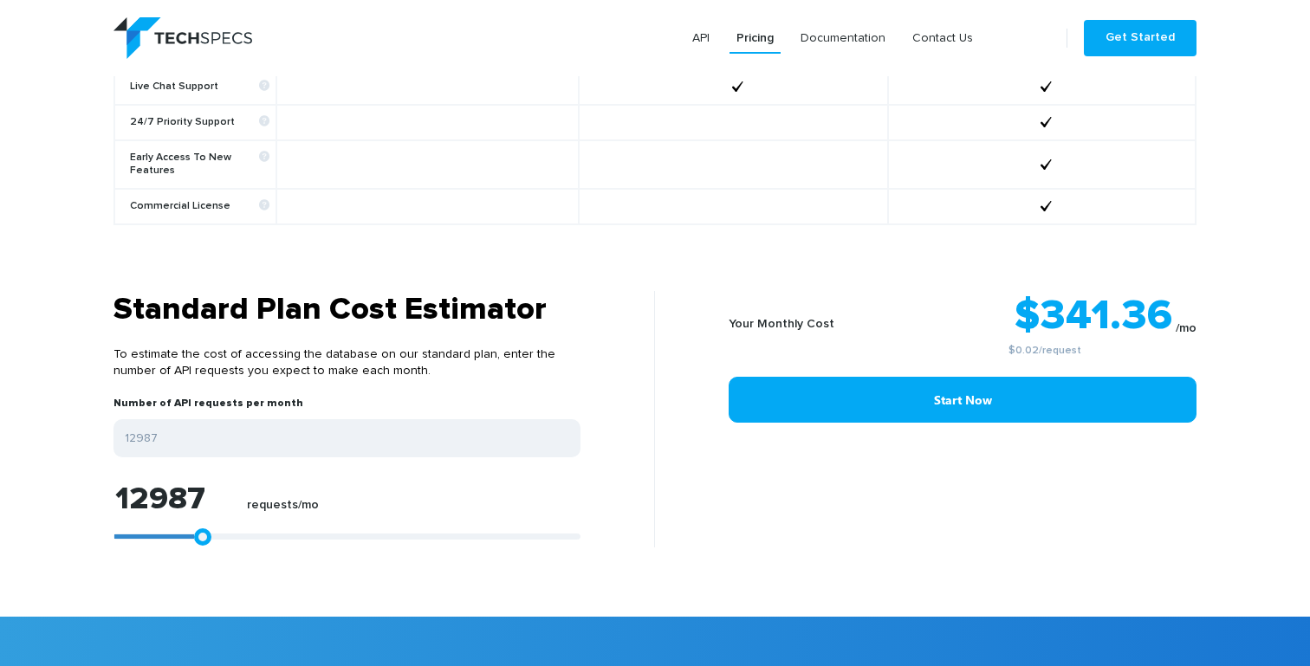
type input "12616"
type input "12430"
type input "12059"
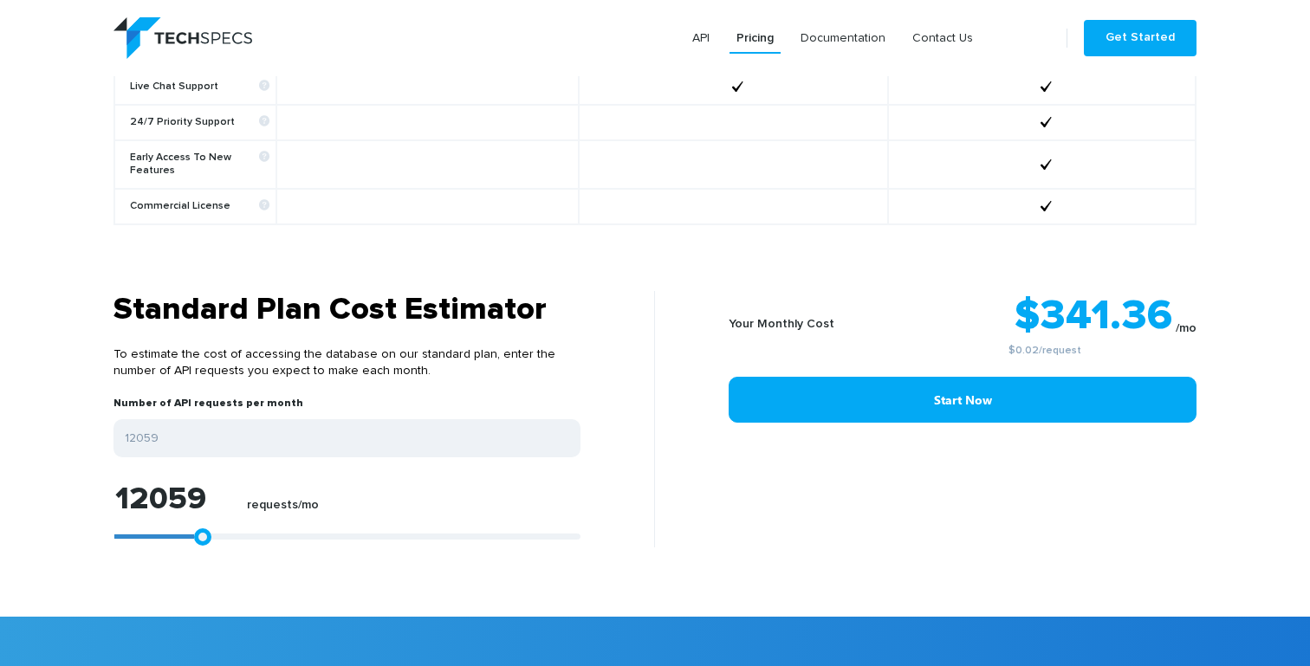
type input "11874"
type input "11503"
type input "11132"
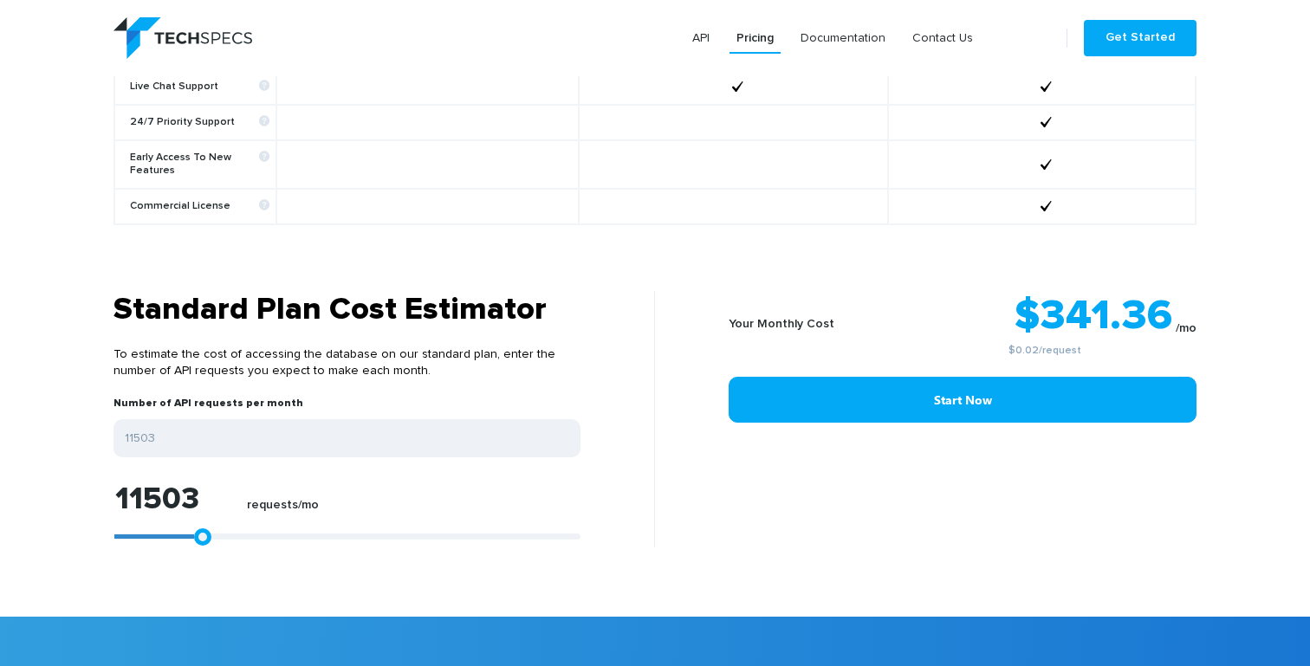
type input "11132"
type input "10761"
type input "10390"
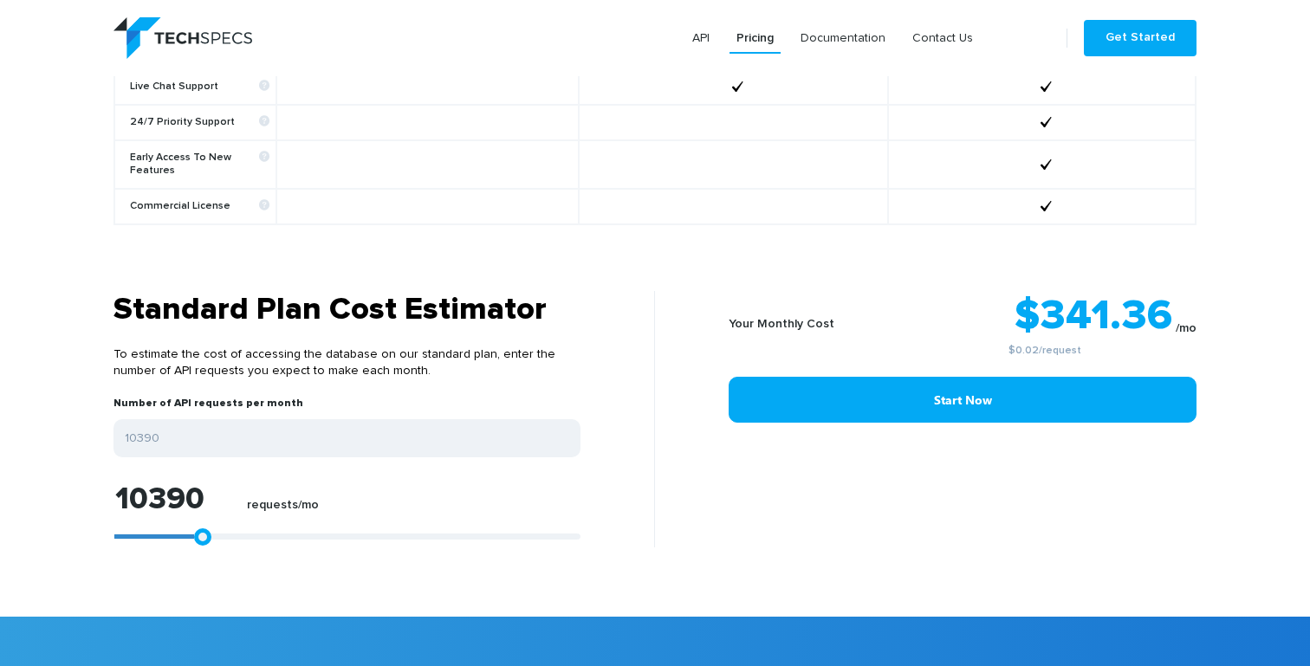
type input "10204"
type input "10018"
type input "9647"
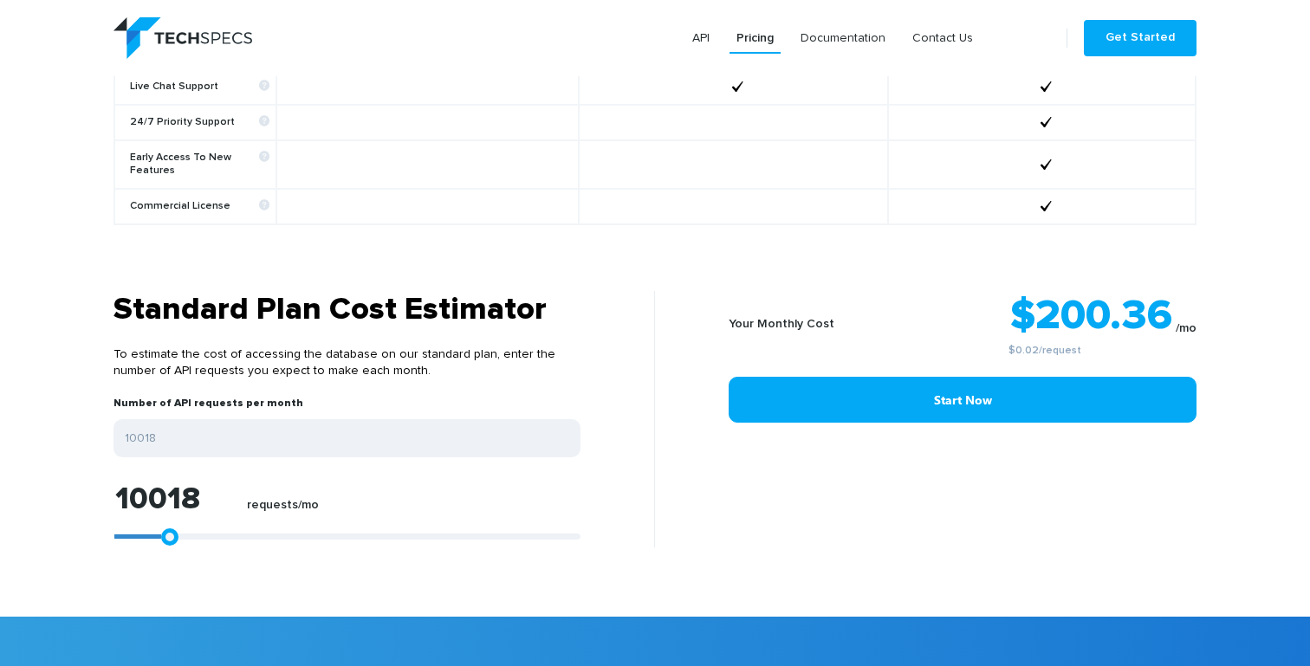
type input "9647"
type input "9462"
type input "9276"
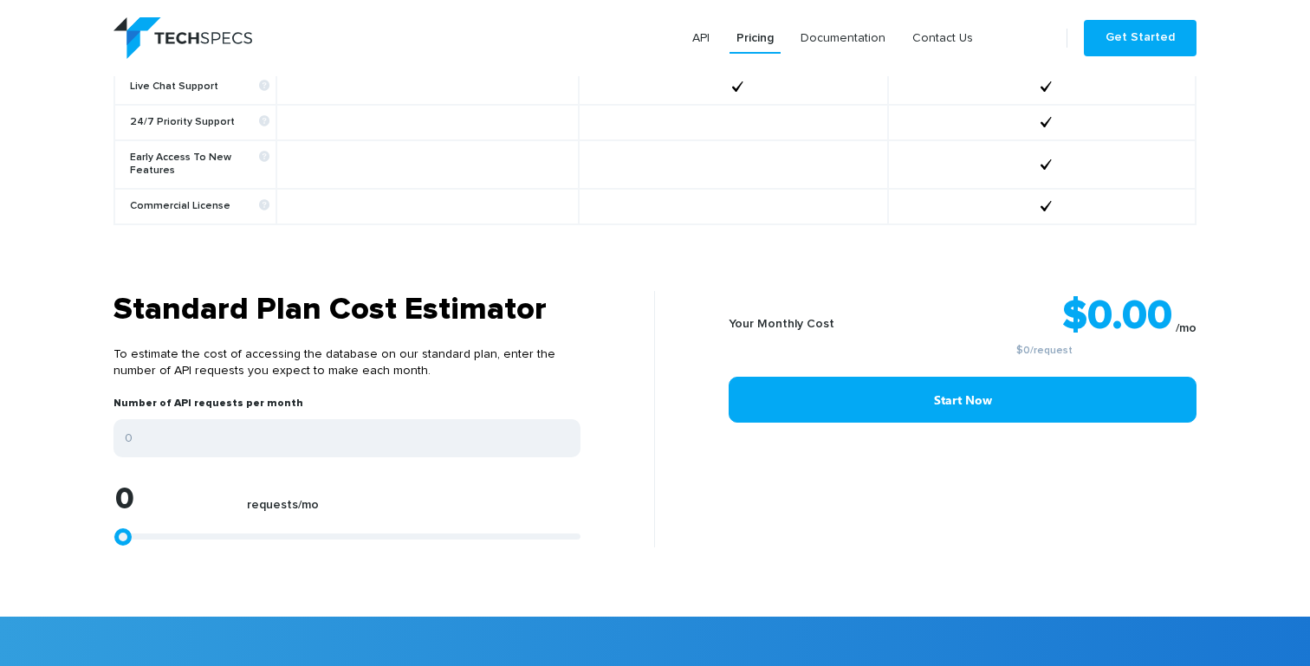
drag, startPoint x: 120, startPoint y: 529, endPoint x: 94, endPoint y: 517, distance: 29.5
click at [93, 517] on section "Standard Plan Cost Estimator To estimate the cost of accessing the database on …" at bounding box center [655, 454] width 1310 height 326
click at [244, 425] on input "0" at bounding box center [347, 438] width 467 height 38
click at [321, 348] on p "To estimate the cost of accessing the database on our standard plan, enter the …" at bounding box center [347, 363] width 467 height 68
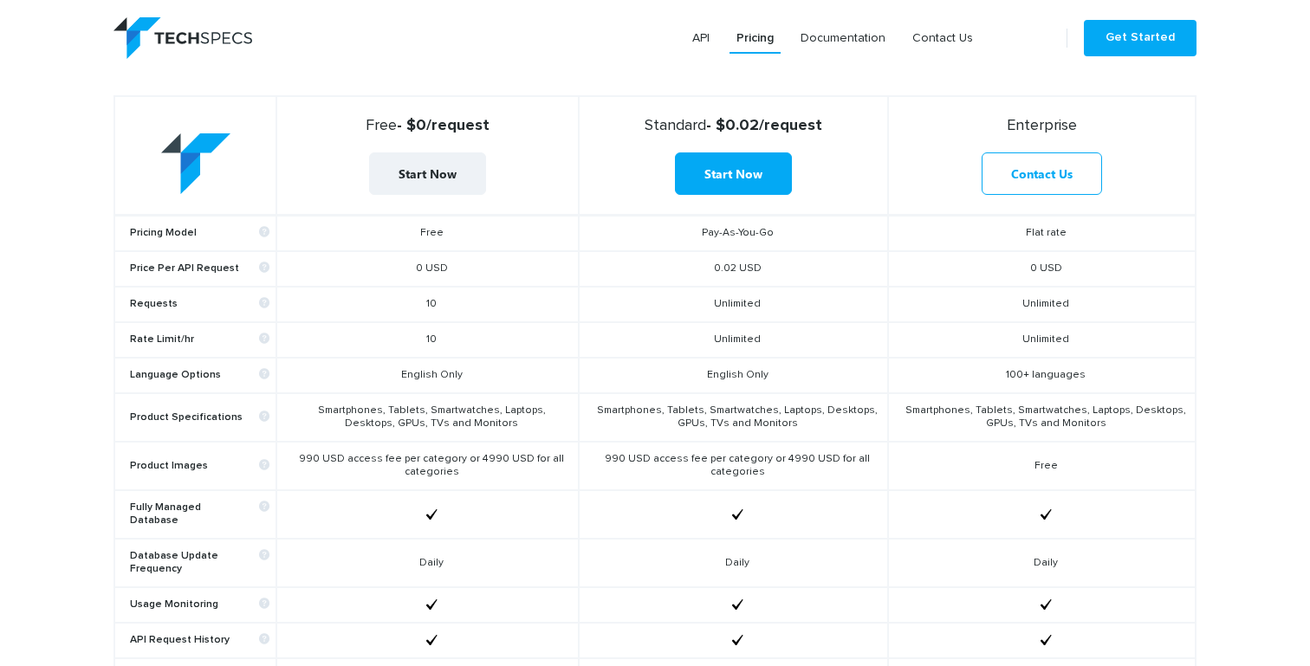
scroll to position [627, 0]
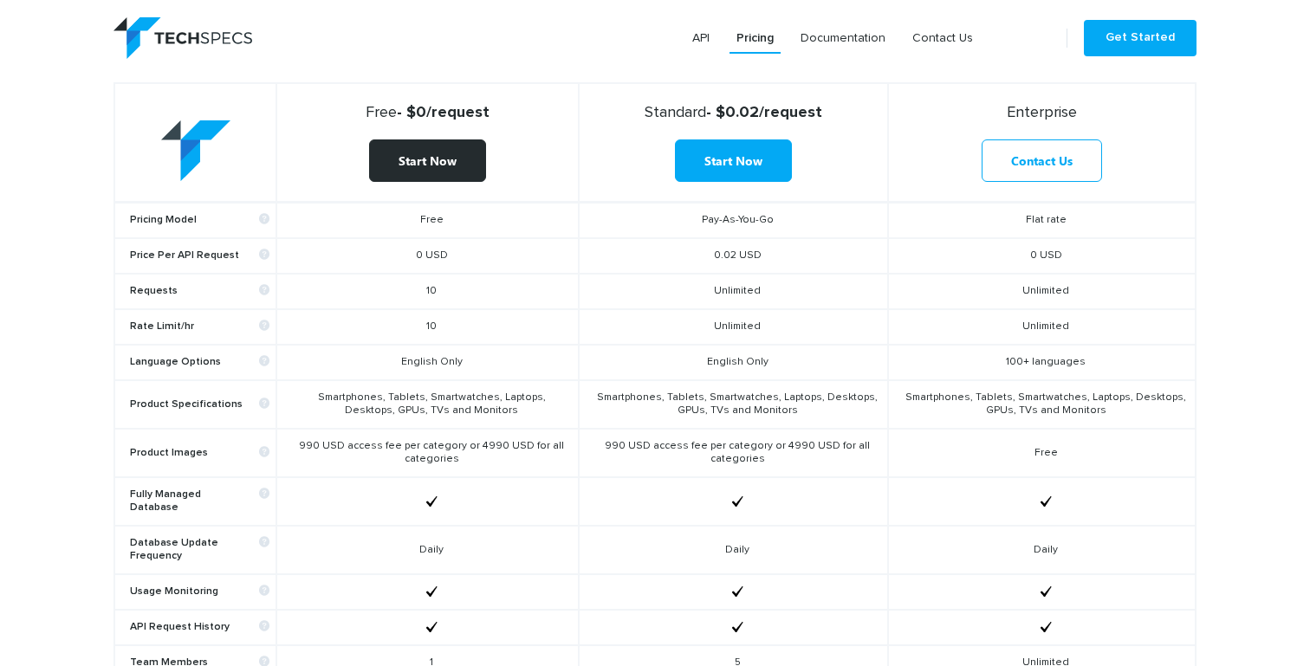
click at [428, 147] on link "Start Now" at bounding box center [427, 161] width 117 height 42
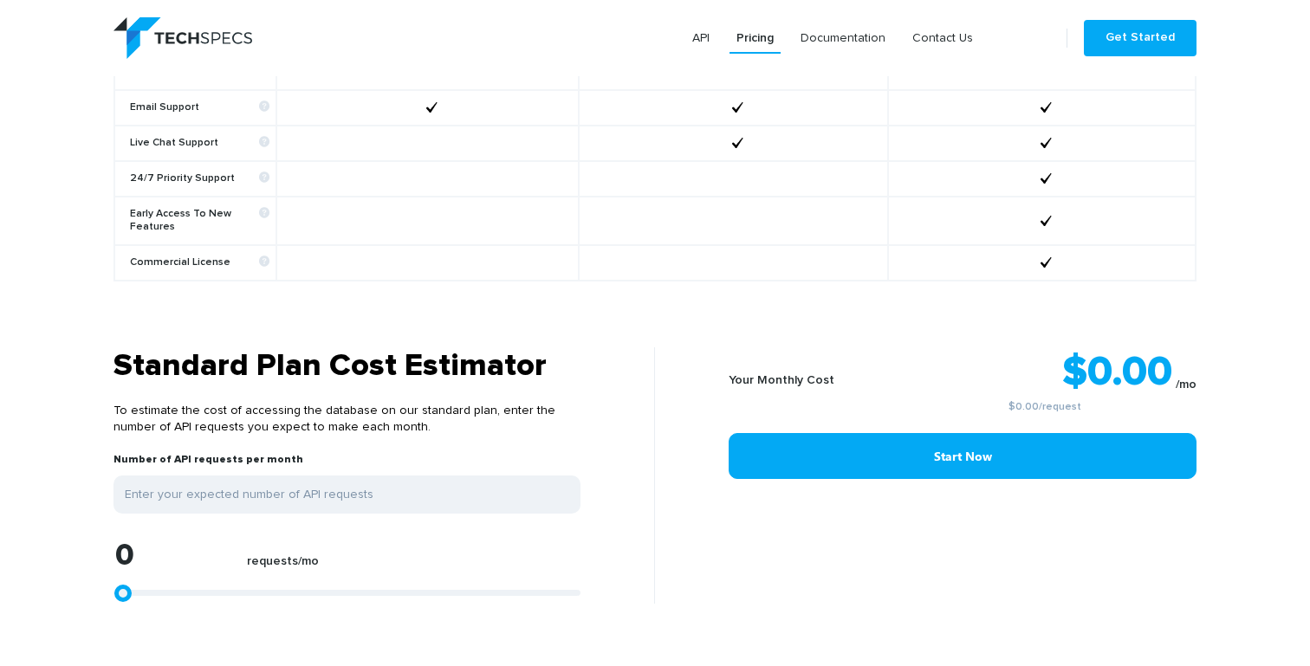
scroll to position [1327, 0]
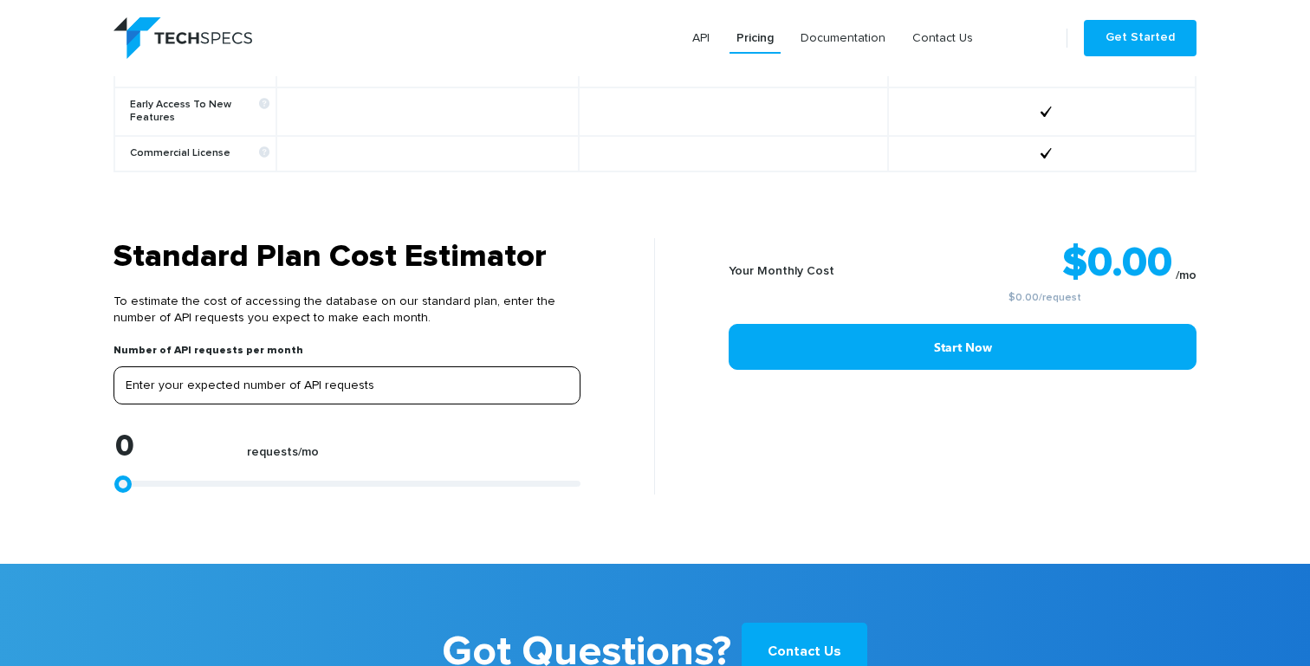
click at [409, 381] on input "tel" at bounding box center [347, 386] width 467 height 38
type input "2"
type input "23"
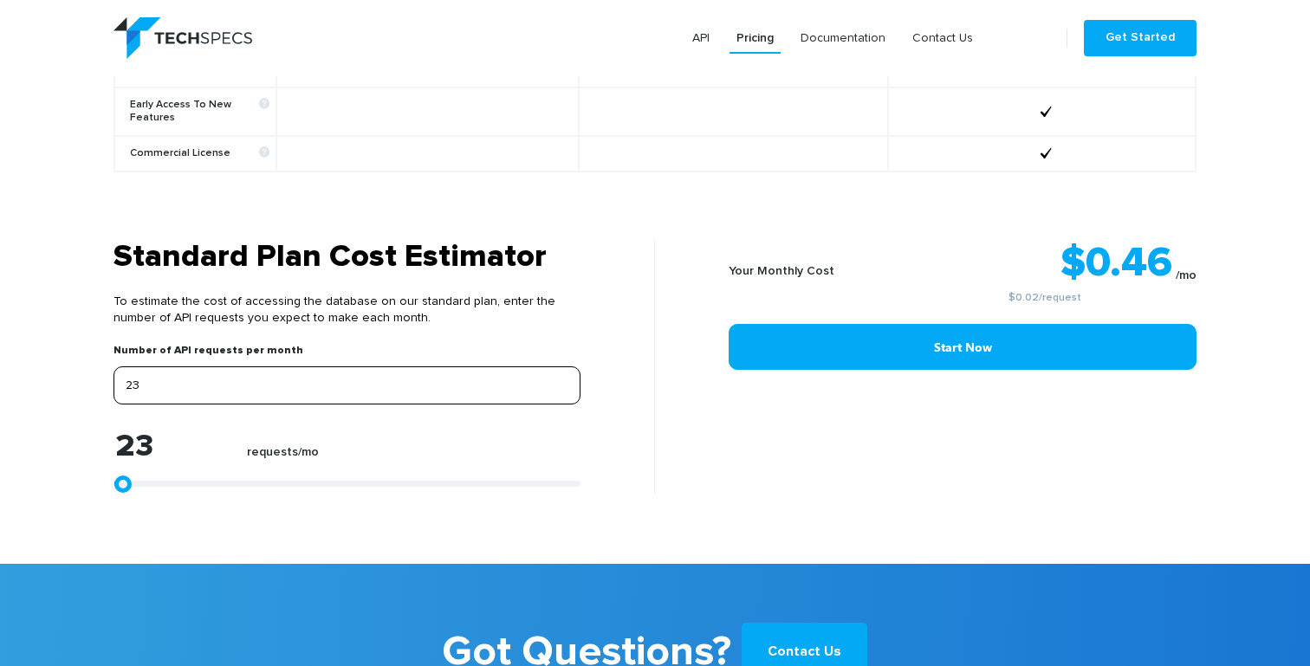
type input "2"
type input "0"
type input "1"
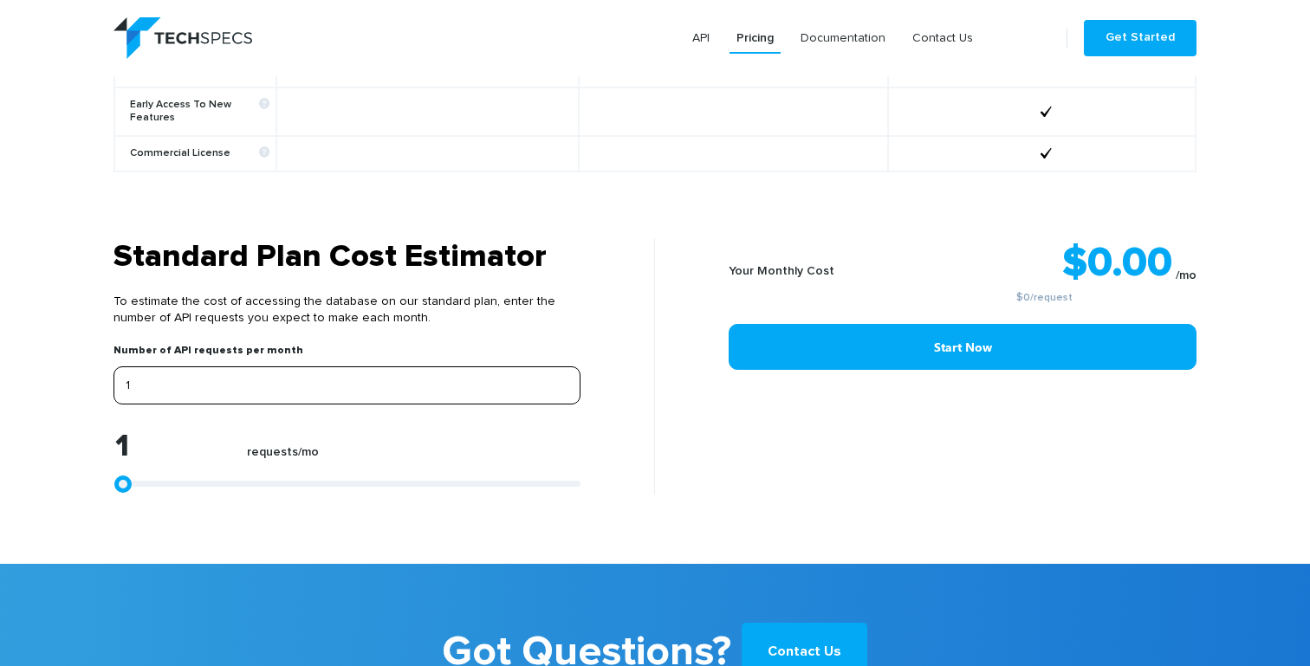
type input "10"
type input "100"
